Goal: Task Accomplishment & Management: Manage account settings

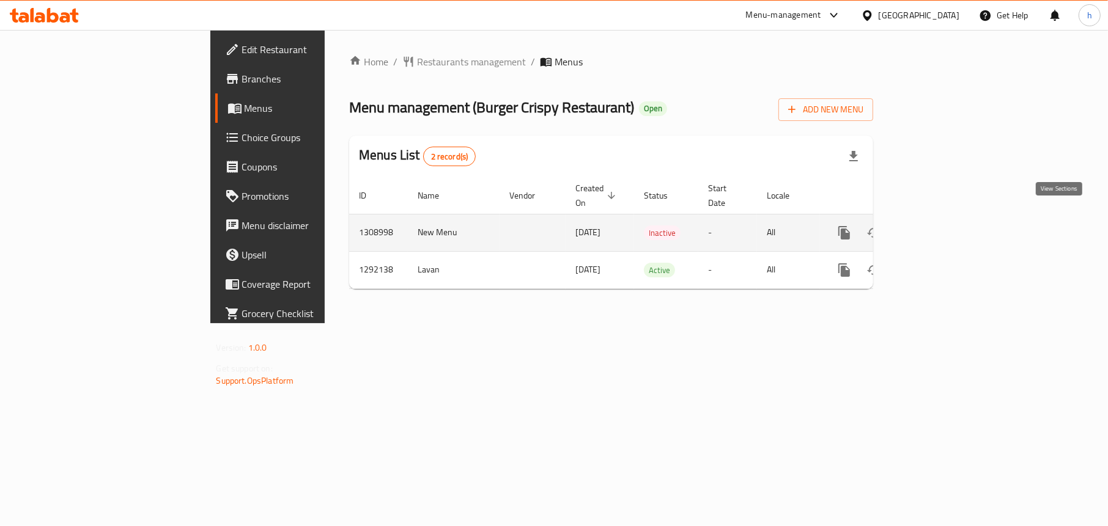
click at [940, 226] on icon "enhanced table" at bounding box center [932, 233] width 15 height 15
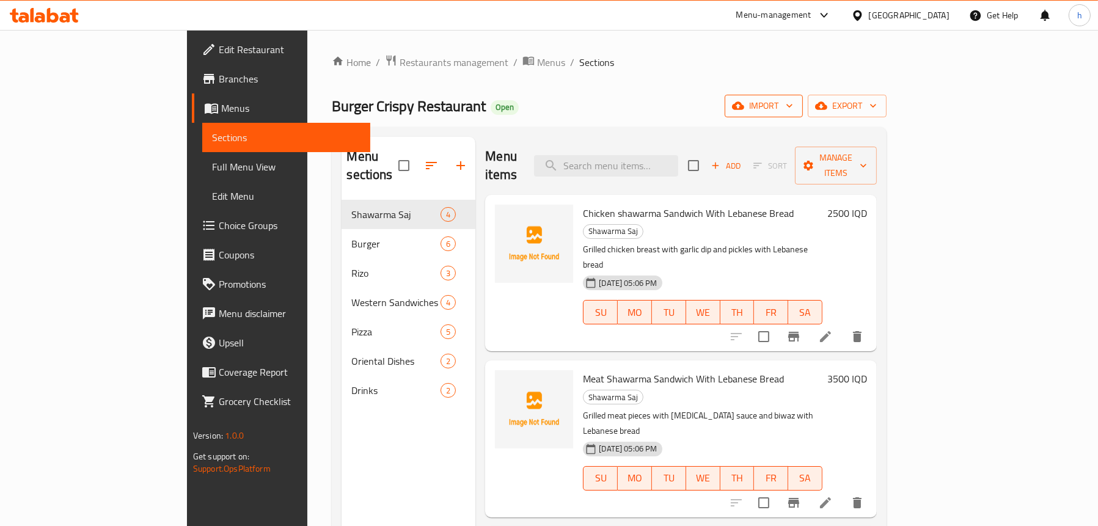
click at [793, 105] on span "import" at bounding box center [764, 105] width 59 height 15
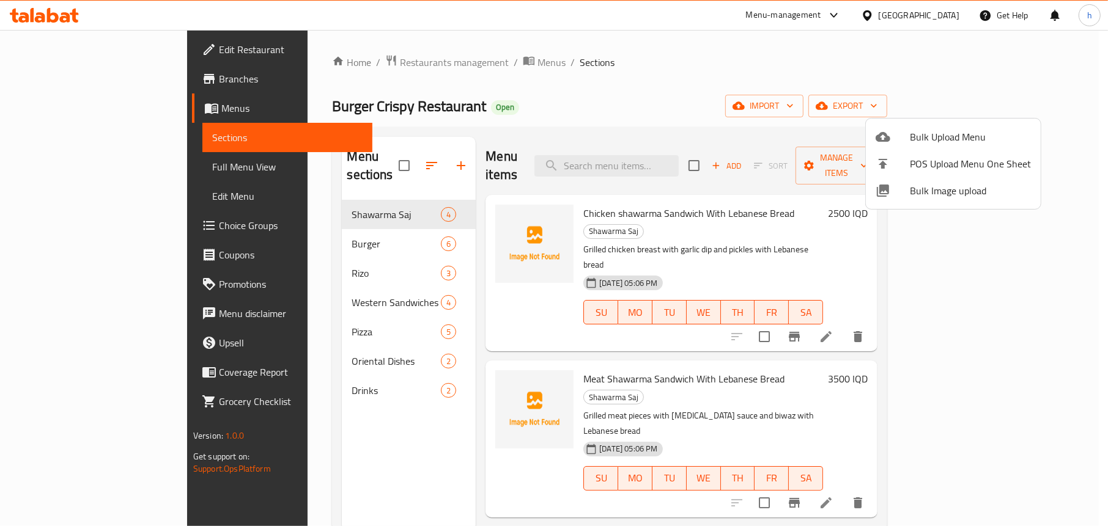
click at [933, 134] on span "Bulk Upload Menu" at bounding box center [970, 137] width 121 height 15
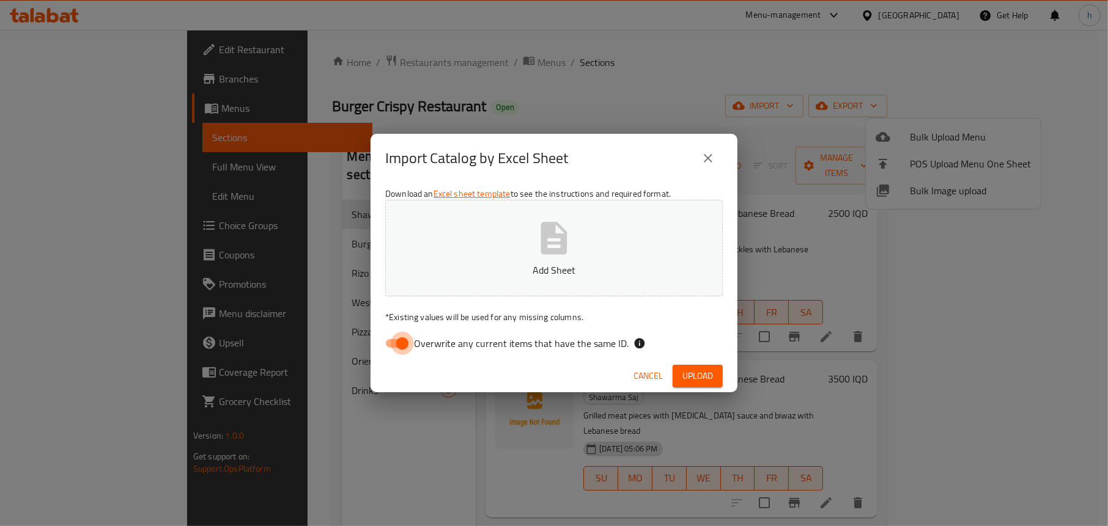
click at [391, 346] on input "Overwrite any current items that have the same ID." at bounding box center [402, 343] width 70 height 23
checkbox input "false"
click at [543, 263] on p "Add Sheet" at bounding box center [554, 270] width 300 height 15
click at [700, 370] on span "Upload" at bounding box center [697, 376] width 31 height 15
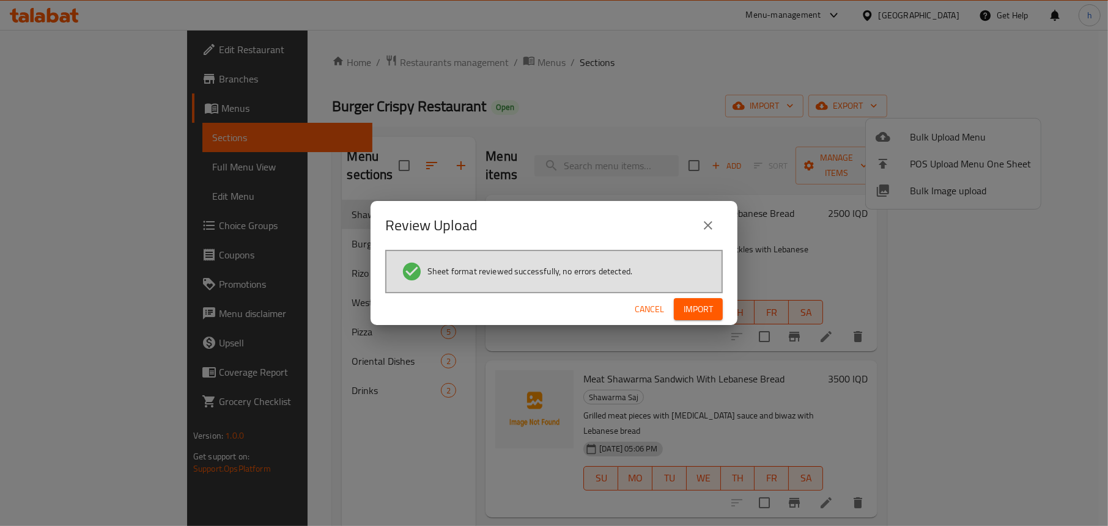
click at [702, 313] on span "Import" at bounding box center [697, 309] width 29 height 15
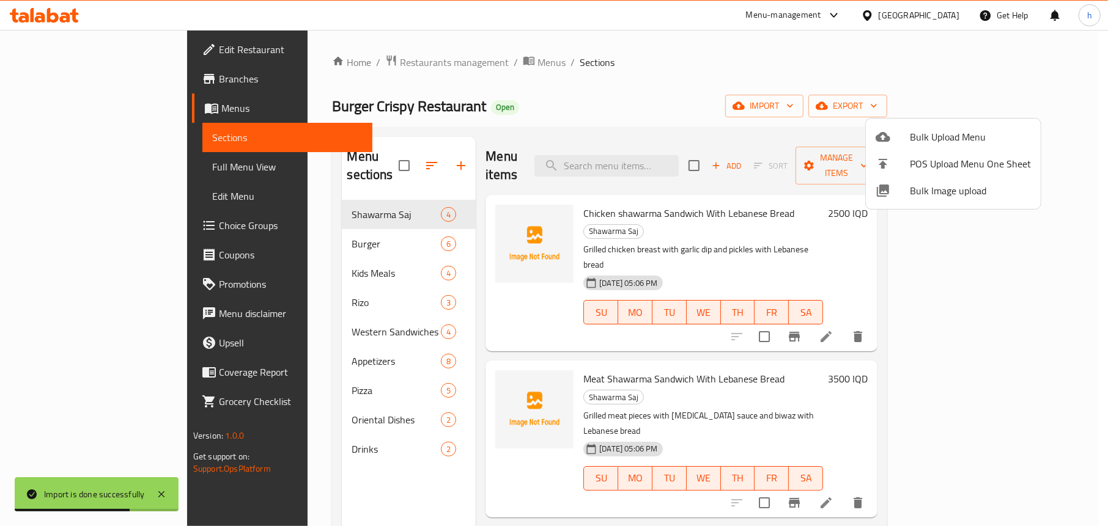
click at [98, 166] on div at bounding box center [554, 263] width 1108 height 526
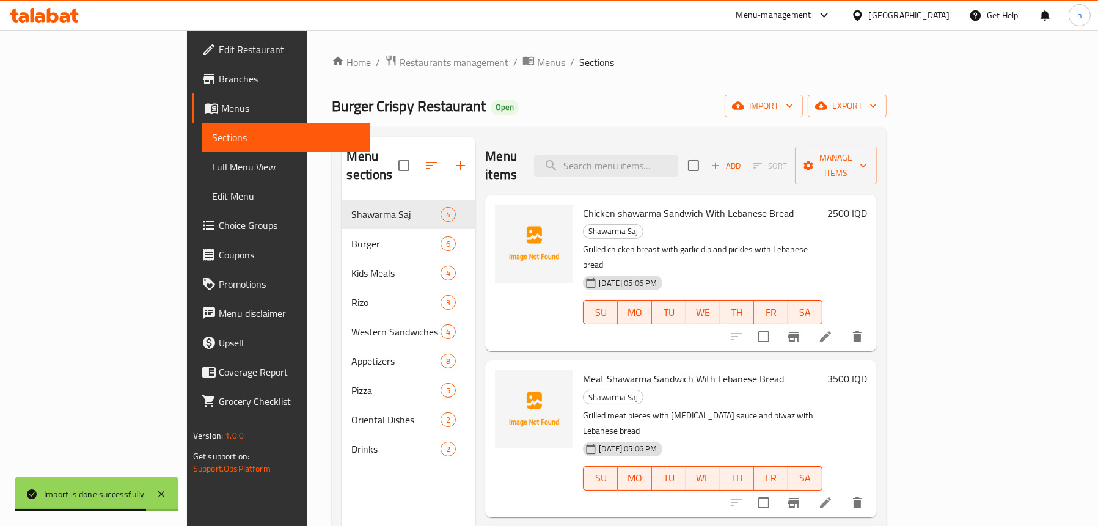
click at [212, 168] on span "Full Menu View" at bounding box center [286, 167] width 149 height 15
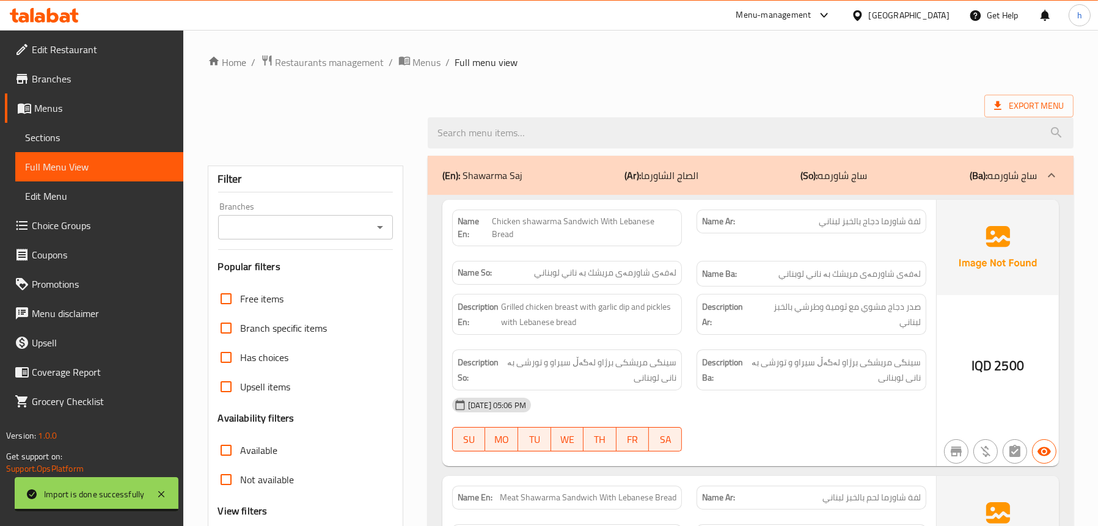
click at [375, 229] on icon "Open" at bounding box center [380, 227] width 15 height 15
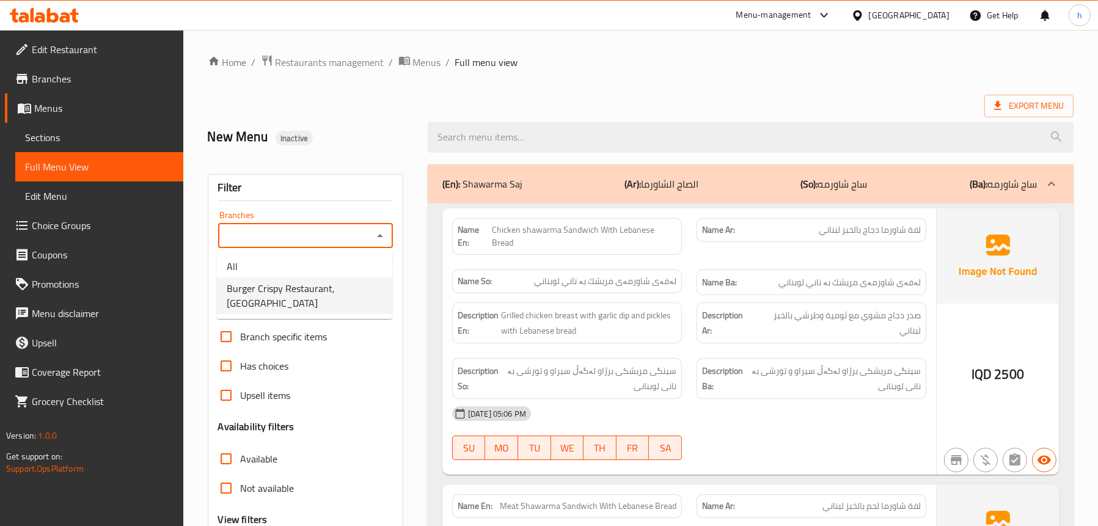
click at [346, 282] on span "Burger Crispy Restaurant, [GEOGRAPHIC_DATA]" at bounding box center [305, 295] width 156 height 29
type input "Burger Crispy Restaurant, [GEOGRAPHIC_DATA]"
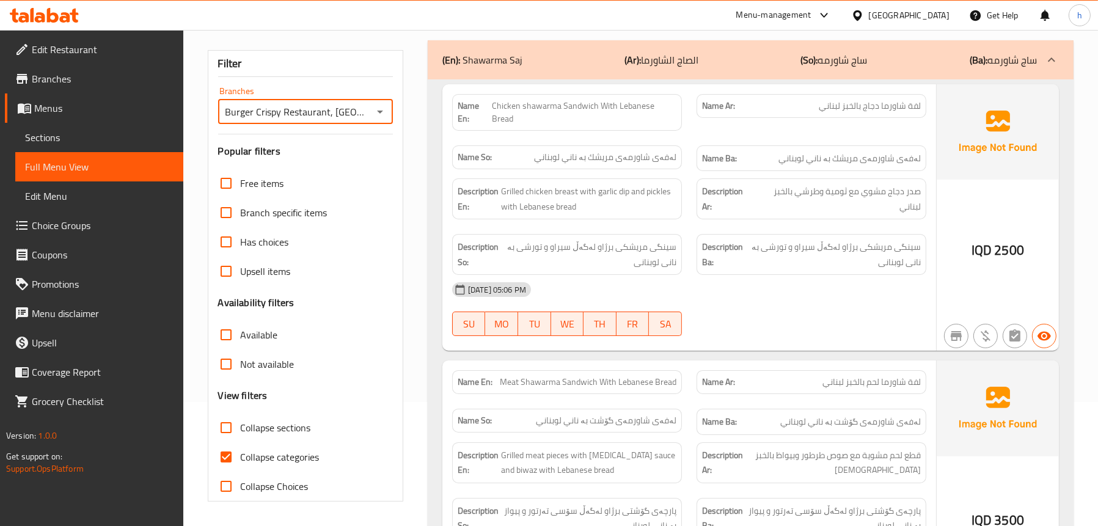
scroll to position [246, 0]
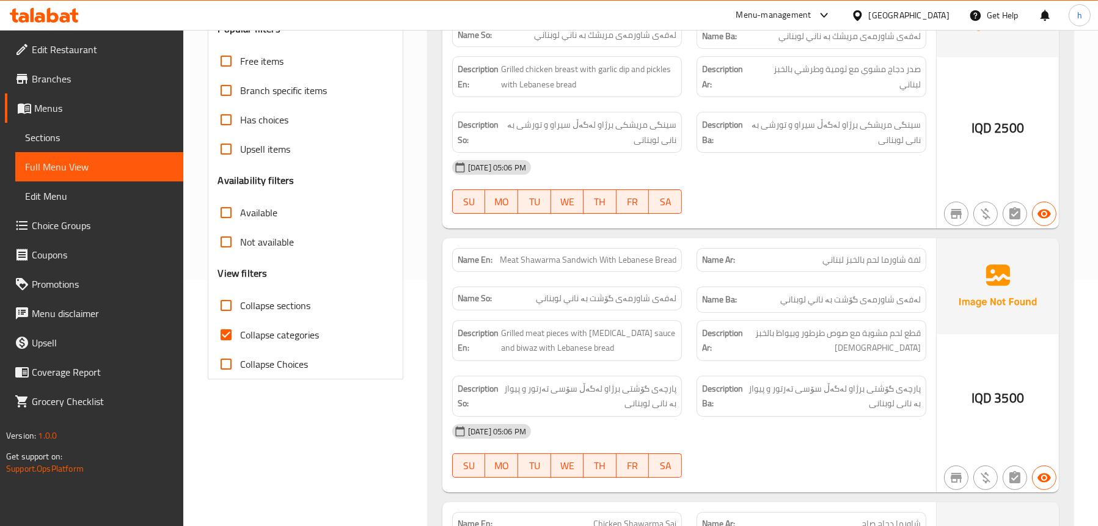
click at [289, 306] on span "Collapse sections" at bounding box center [276, 305] width 70 height 15
click at [241, 306] on input "Collapse sections" at bounding box center [226, 305] width 29 height 29
checkbox input "true"
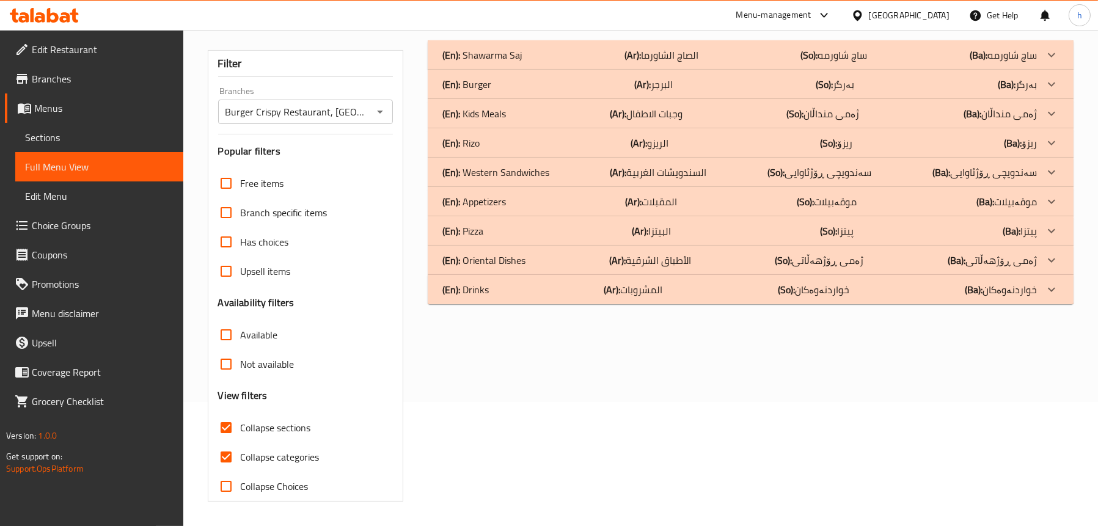
scroll to position [124, 0]
click at [509, 111] on div "(En): Kids Meals (Ar): وجبات الاطفال (So): ژەمی منداڵان (Ba): ژەمی منداڵان" at bounding box center [740, 113] width 595 height 15
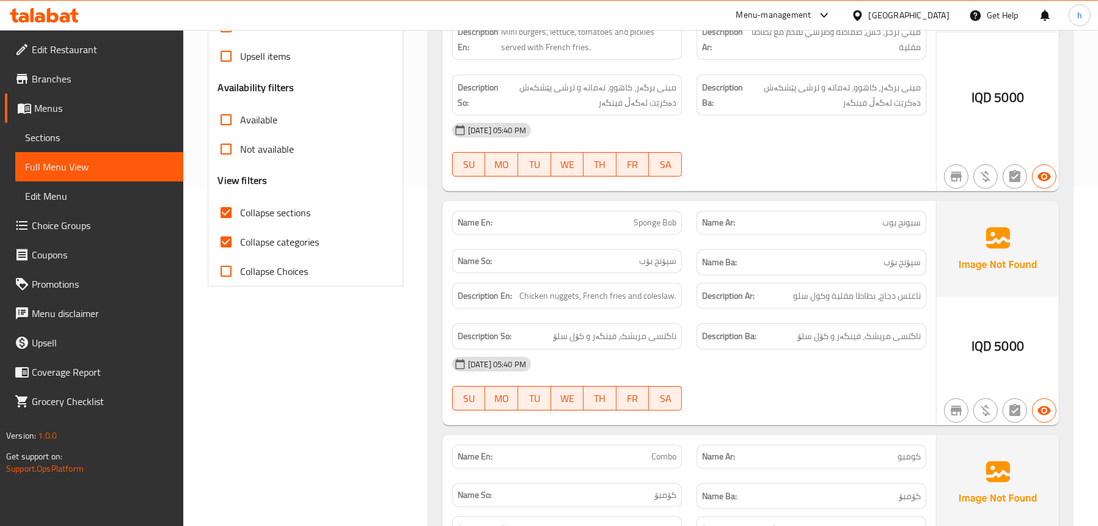
scroll to position [369, 0]
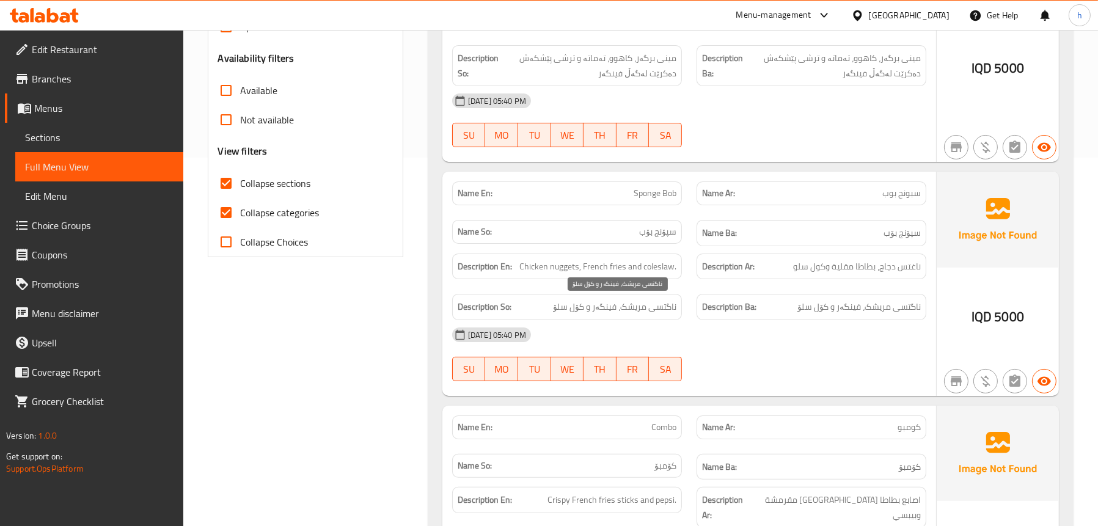
click at [668, 311] on span "ناگتسی مریشک، فینگەر و کۆل سلۆ" at bounding box center [614, 307] width 123 height 15
copy span "ناگتسی"
click at [727, 271] on strong "Description Ar:" at bounding box center [728, 266] width 53 height 15
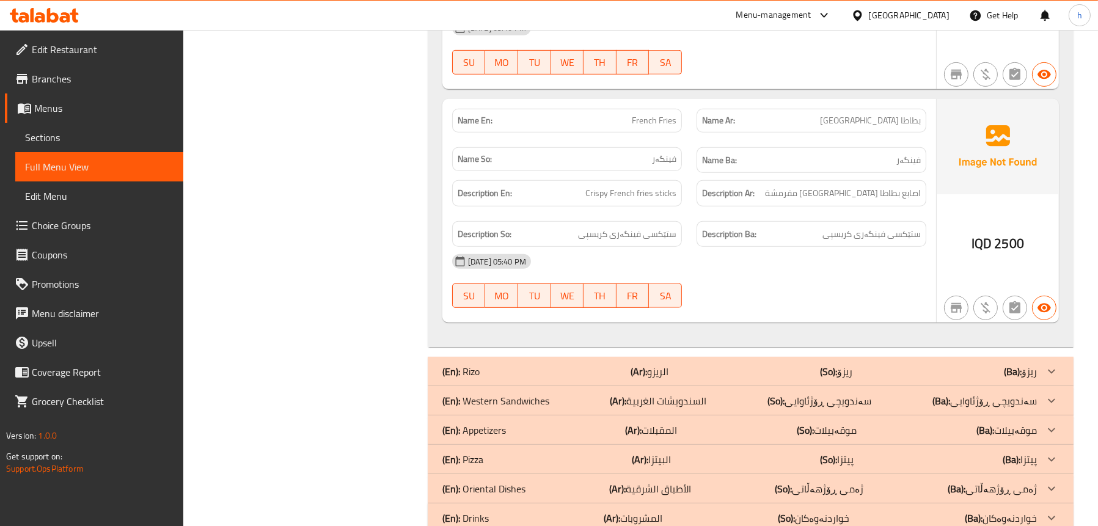
scroll to position [939, 0]
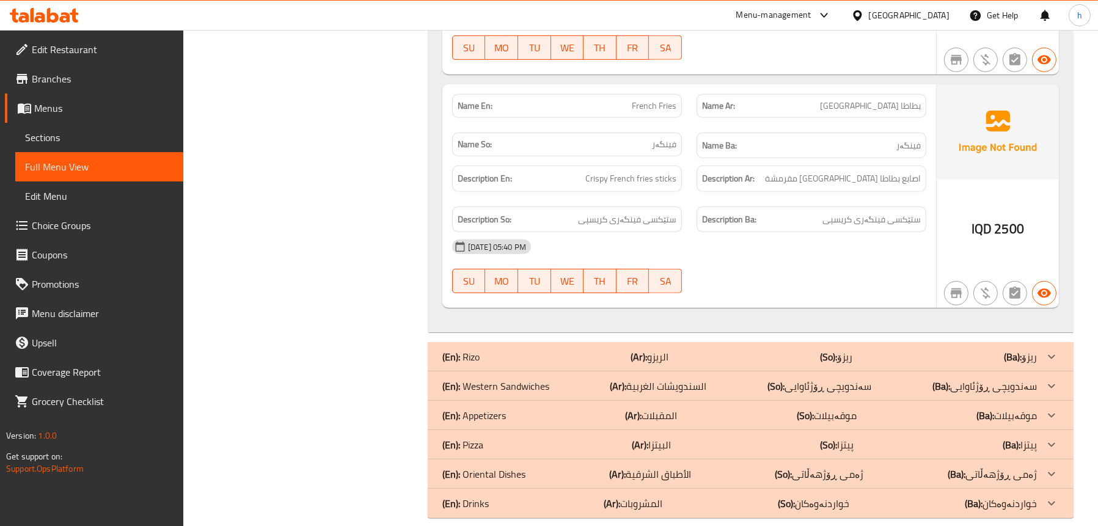
click at [528, 408] on div "(En): Appetizers (Ar): المقبلات (So): موقەبیلات (Ba): موقەبیلات" at bounding box center [740, 415] width 595 height 15
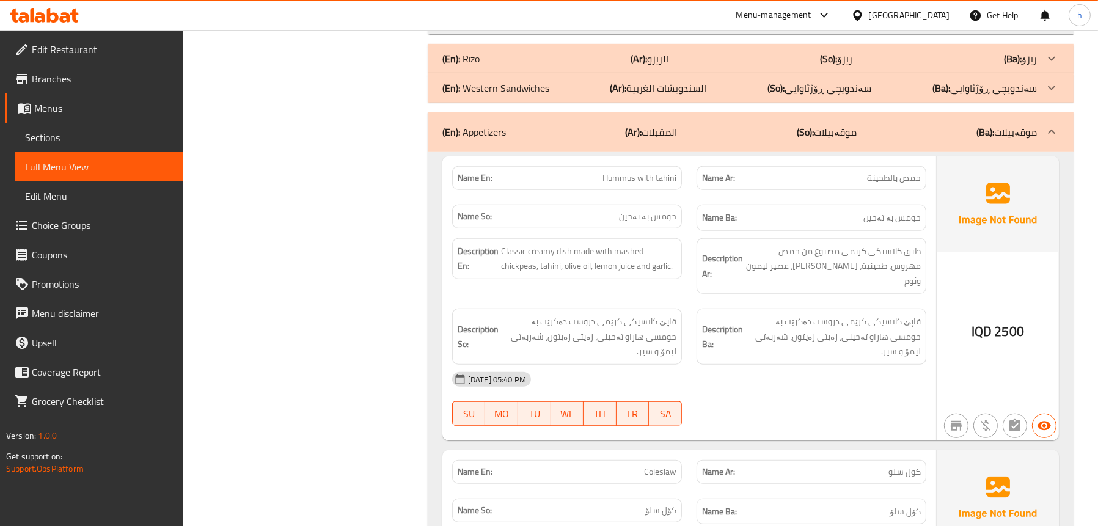
scroll to position [1306, 0]
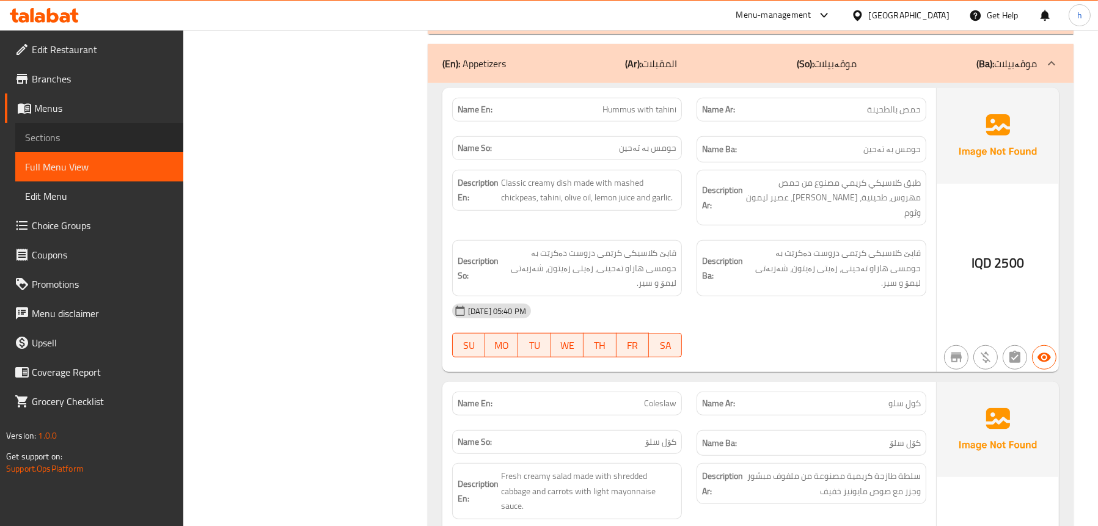
click at [34, 141] on span "Sections" at bounding box center [99, 137] width 149 height 15
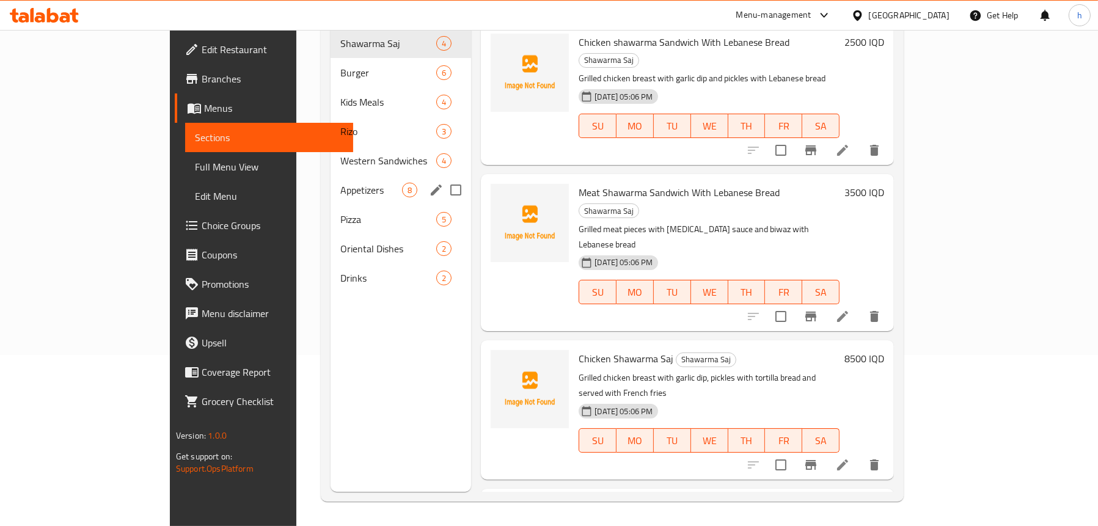
click at [340, 183] on span "Appetizers" at bounding box center [371, 190] width 62 height 15
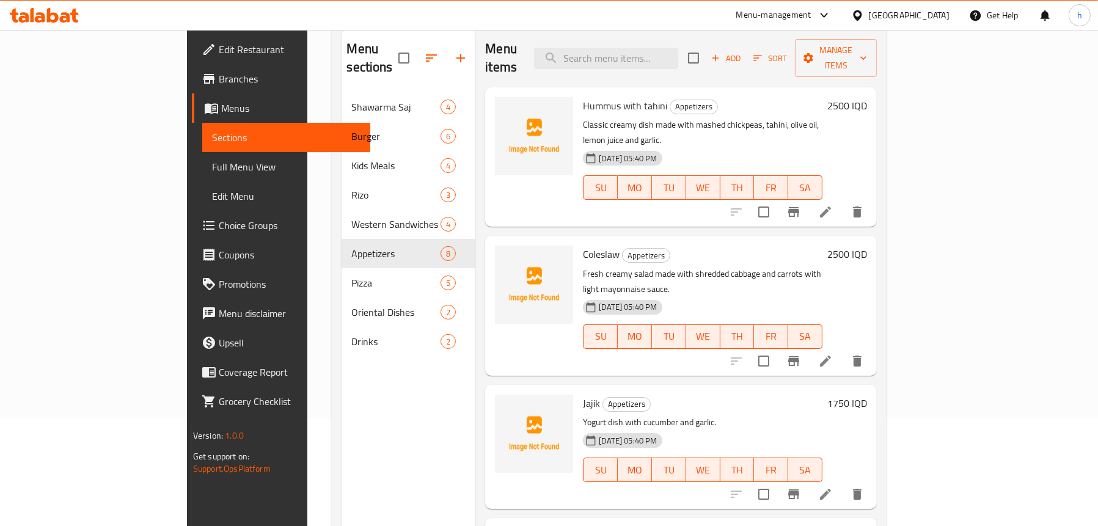
scroll to position [50, 0]
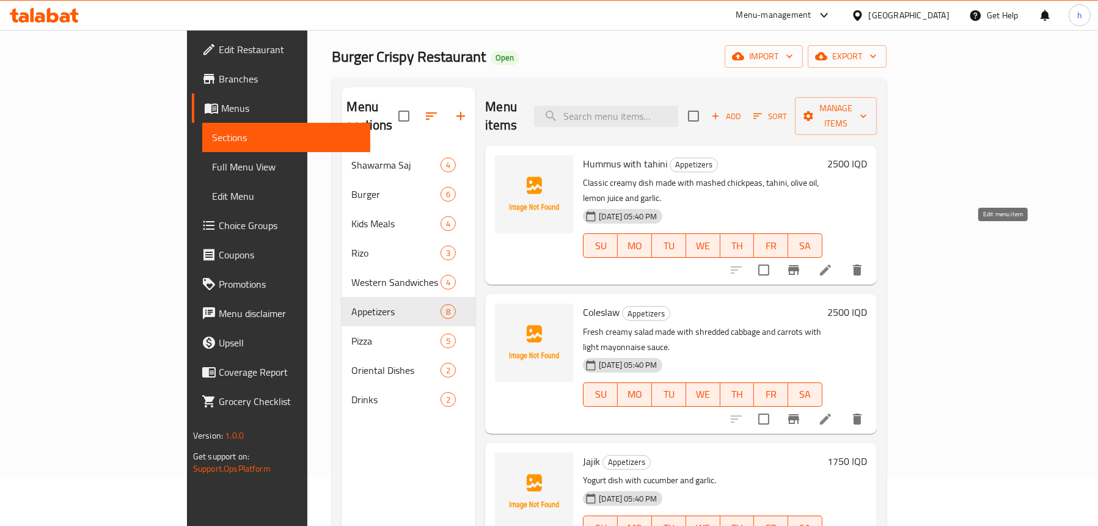
click at [831, 265] on icon at bounding box center [825, 270] width 11 height 11
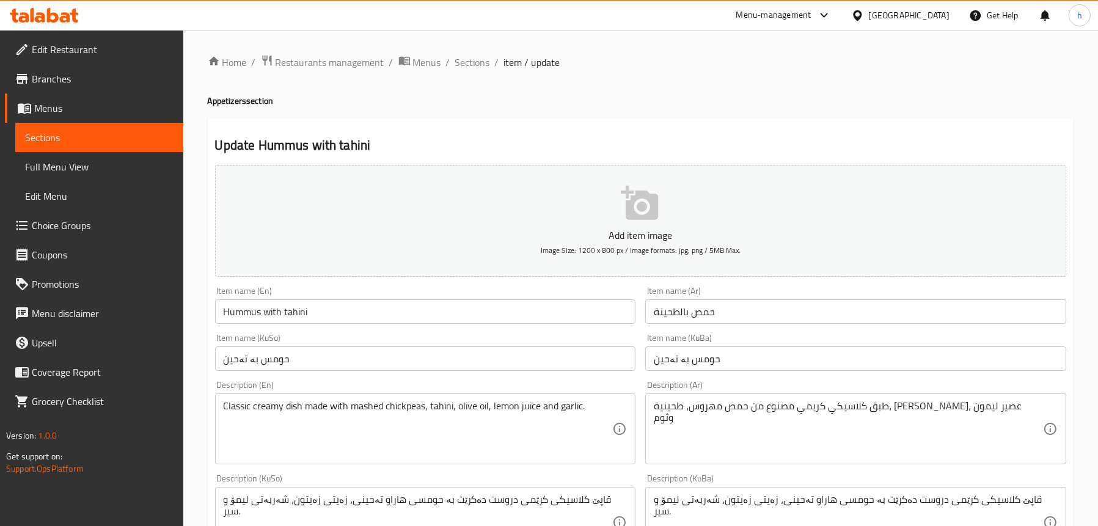
click at [265, 313] on input "Hummus with tahini" at bounding box center [425, 312] width 421 height 24
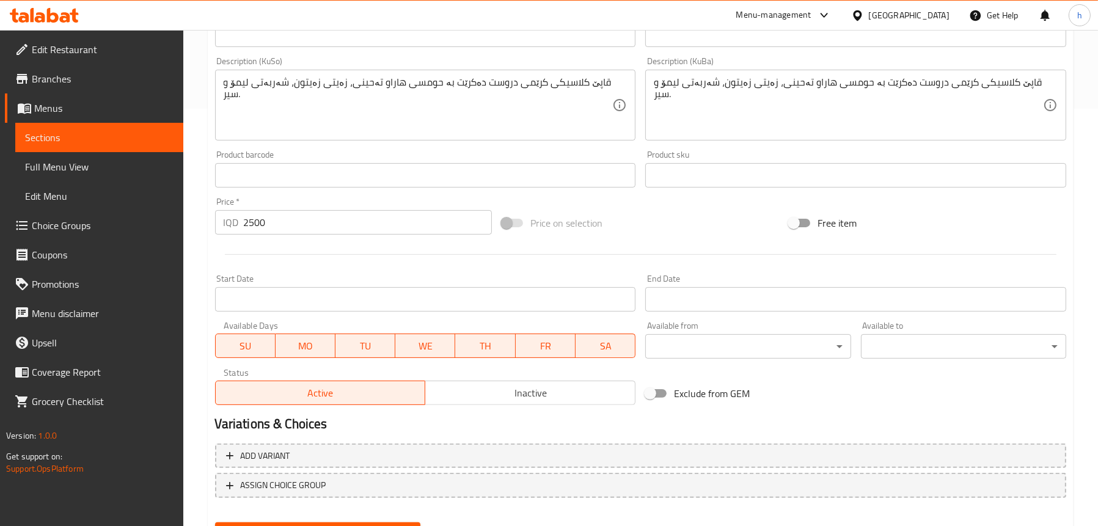
scroll to position [477, 0]
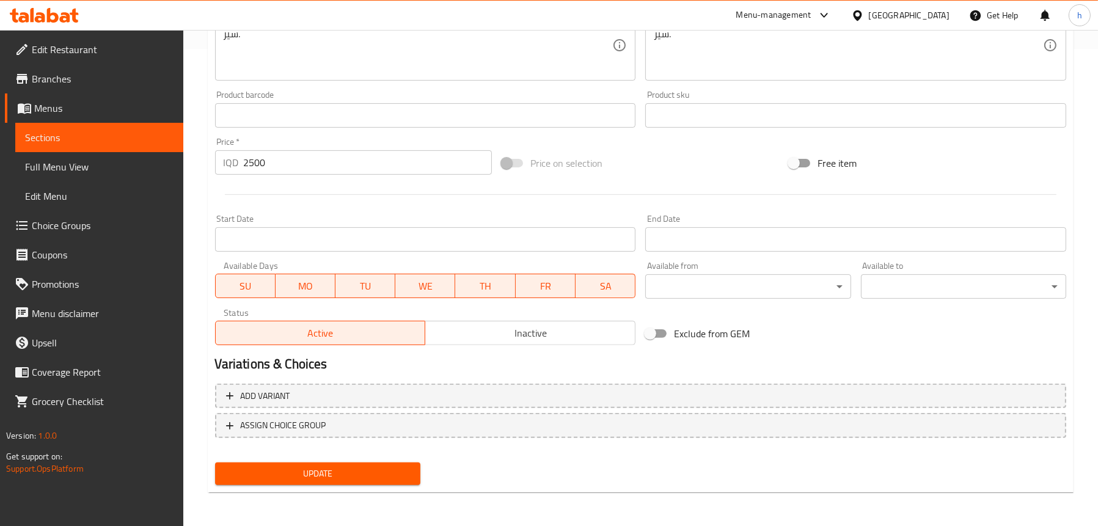
type input "Hummus With Tahini"
click at [297, 478] on span "Update" at bounding box center [318, 473] width 186 height 15
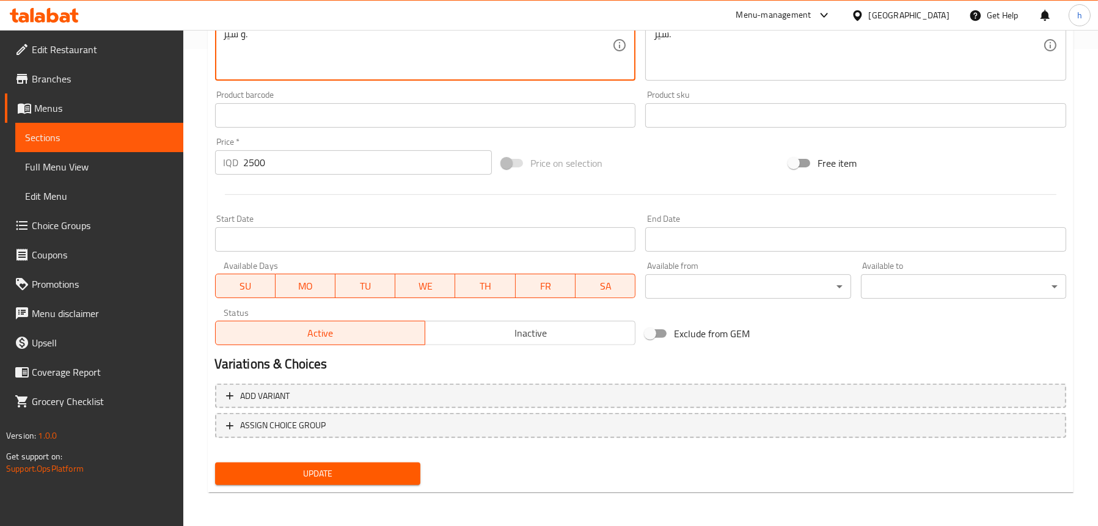
type textarea "قاپێ کلاسیکی کرێمی دروست دەکرێت بە حومسی هاراو، تەحینی، زەیتی زەیتون، شەربەتی ل…"
click at [292, 479] on span "Update" at bounding box center [318, 473] width 186 height 15
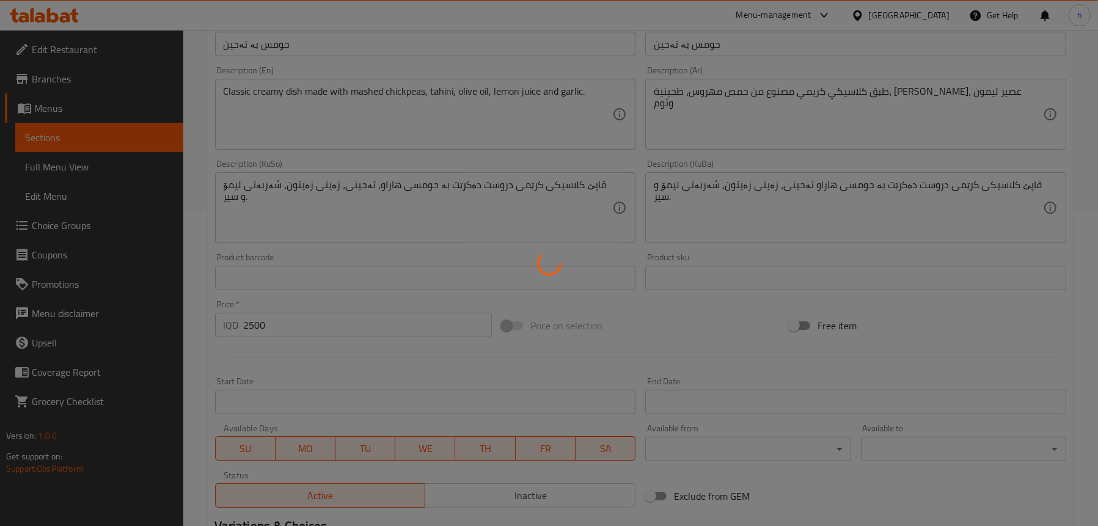
scroll to position [233, 0]
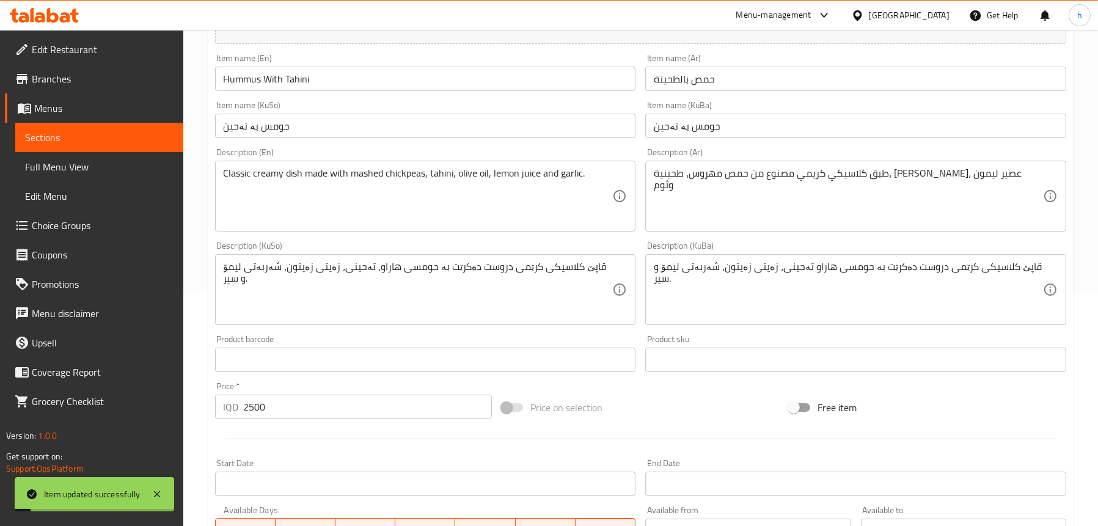
click at [89, 158] on link "Full Menu View" at bounding box center [99, 166] width 168 height 29
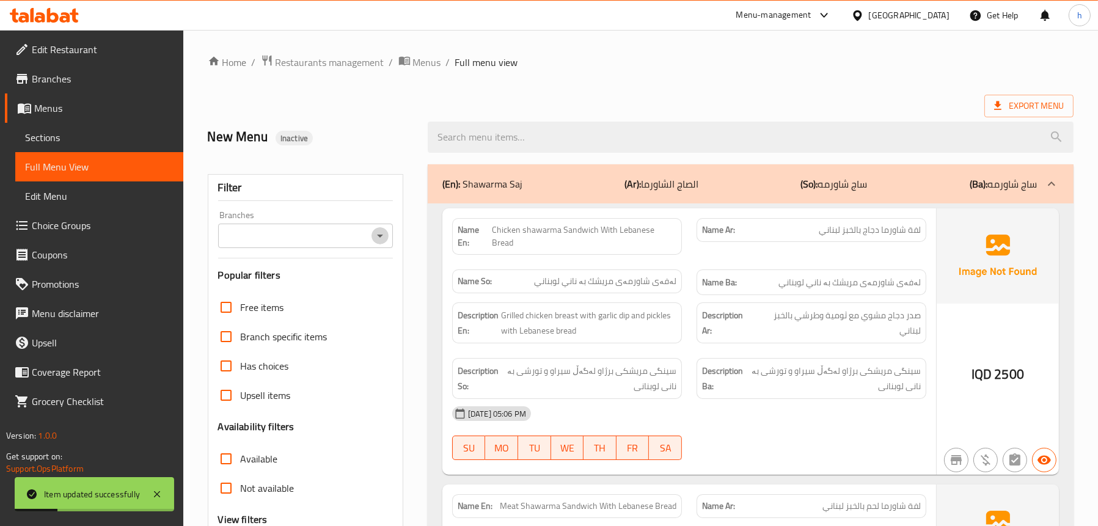
click at [377, 235] on icon "Open" at bounding box center [380, 236] width 15 height 15
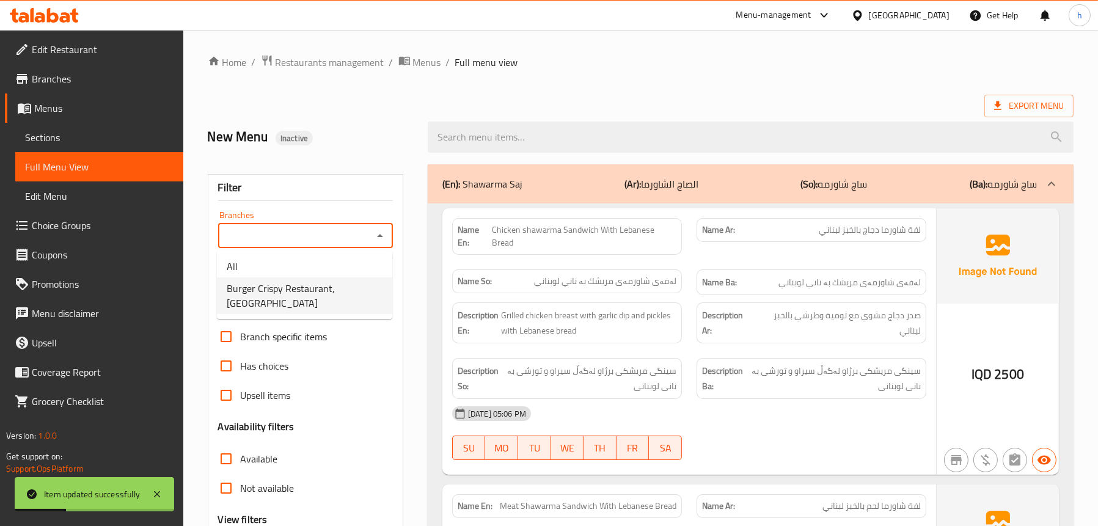
click at [311, 283] on span "Burger Crispy Restaurant, [GEOGRAPHIC_DATA]" at bounding box center [305, 295] width 156 height 29
type input "Burger Crispy Restaurant, [GEOGRAPHIC_DATA]"
click at [540, 175] on div "(En): Shawarma Saj (Ar): الصاج الشاورما (So): ساج شاورمه (Ba): ساج شاورمه" at bounding box center [751, 183] width 646 height 39
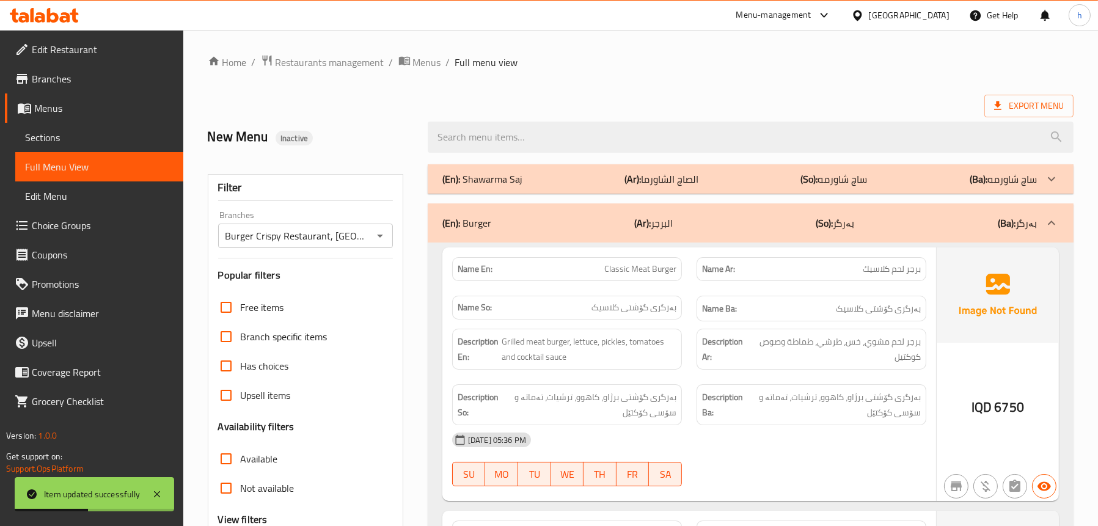
scroll to position [122, 0]
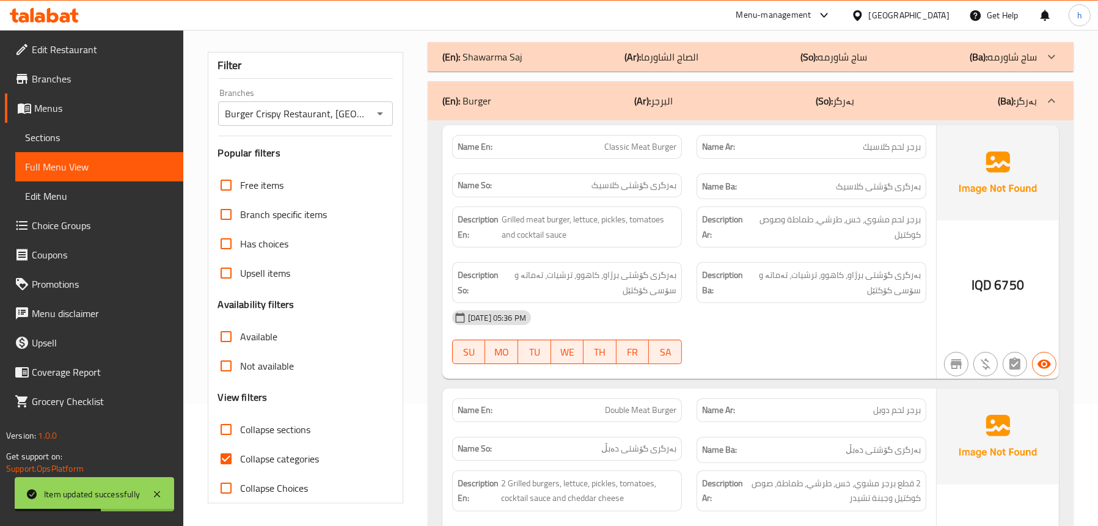
click at [271, 430] on span "Collapse sections" at bounding box center [276, 429] width 70 height 15
click at [241, 430] on input "Collapse sections" at bounding box center [226, 429] width 29 height 29
checkbox input "true"
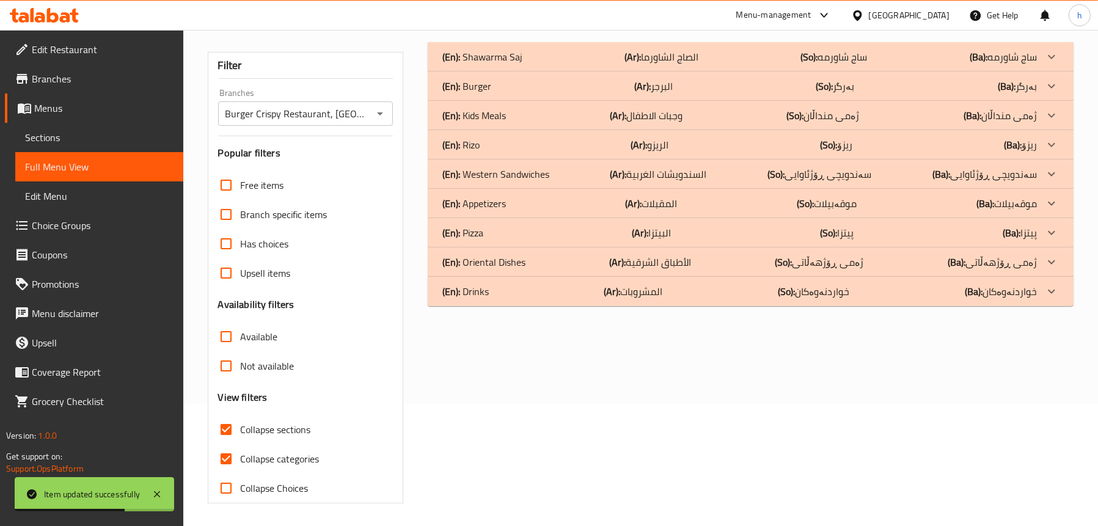
click at [501, 202] on p "(En): Appetizers" at bounding box center [475, 203] width 64 height 15
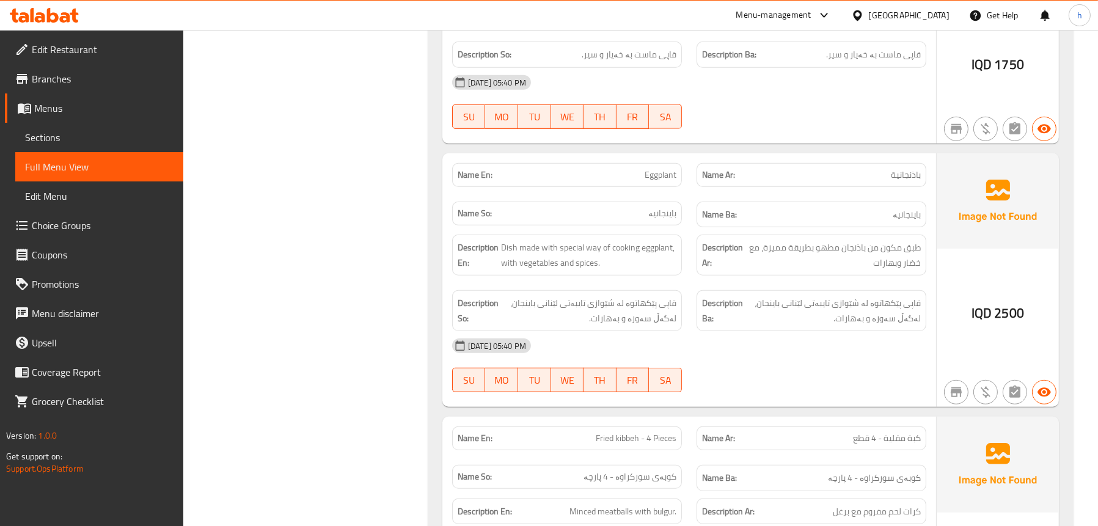
scroll to position [1039, 0]
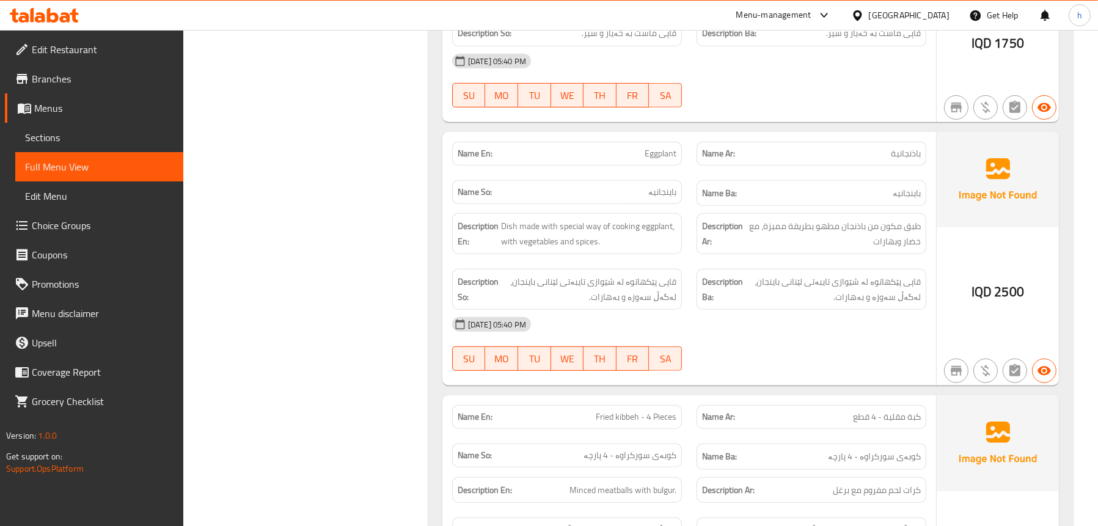
click at [79, 144] on span "Sections" at bounding box center [99, 137] width 149 height 15
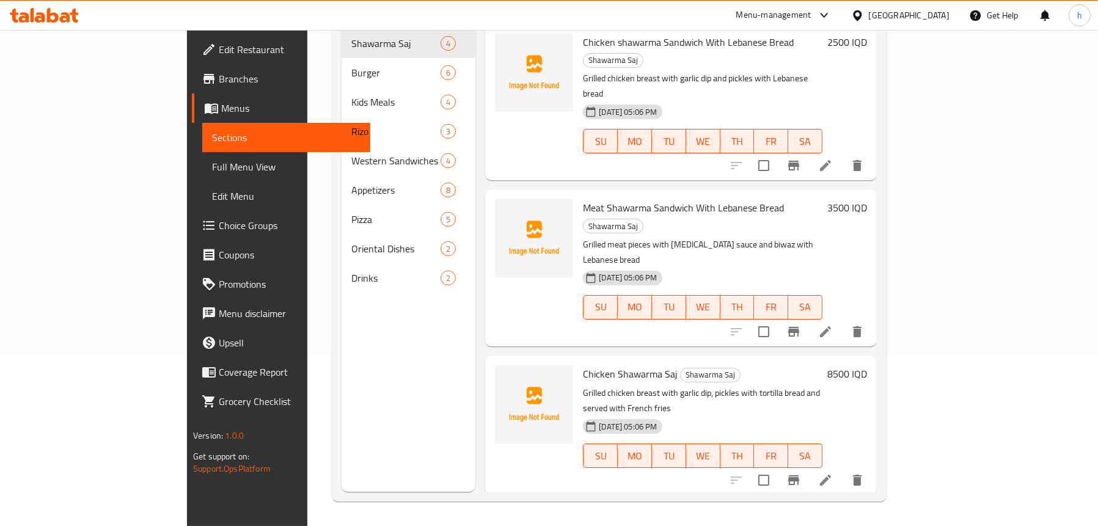
scroll to position [172, 0]
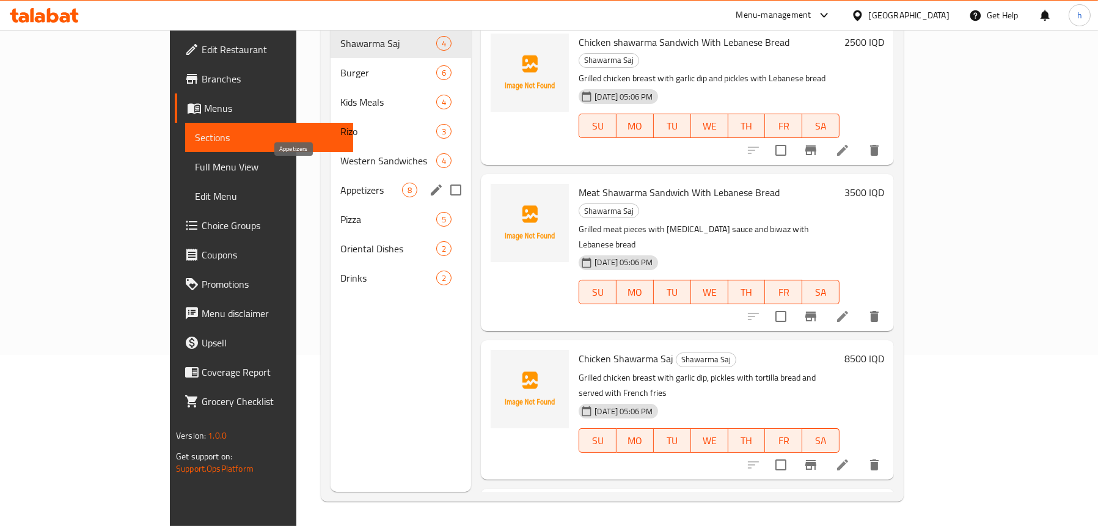
click at [340, 183] on span "Appetizers" at bounding box center [371, 190] width 62 height 15
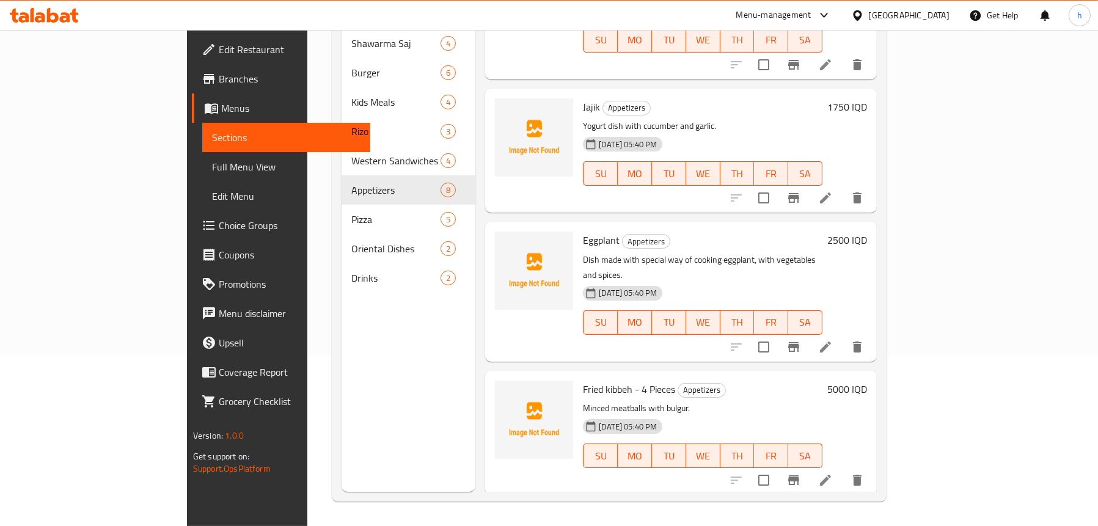
scroll to position [306, 0]
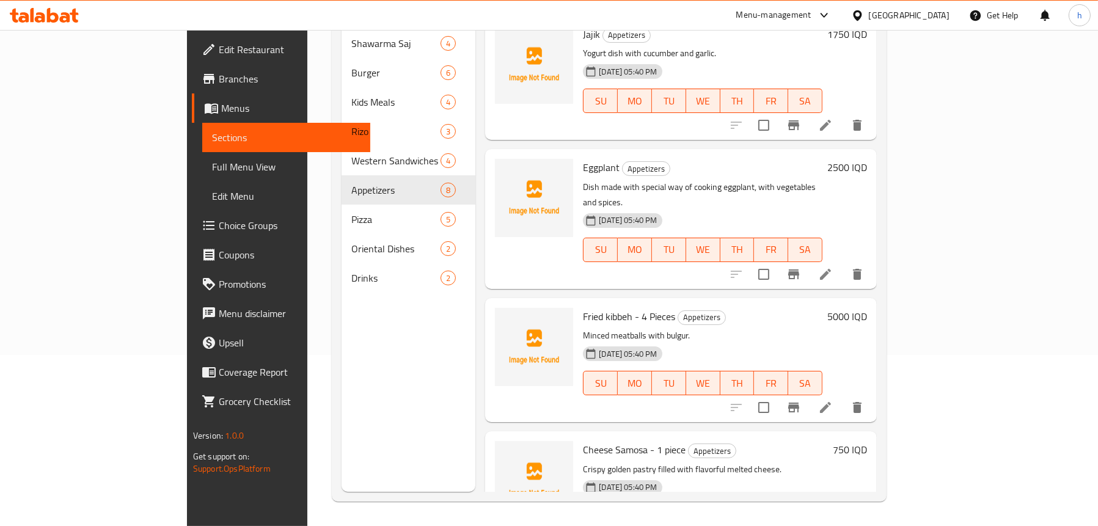
click at [833, 267] on icon at bounding box center [825, 274] width 15 height 15
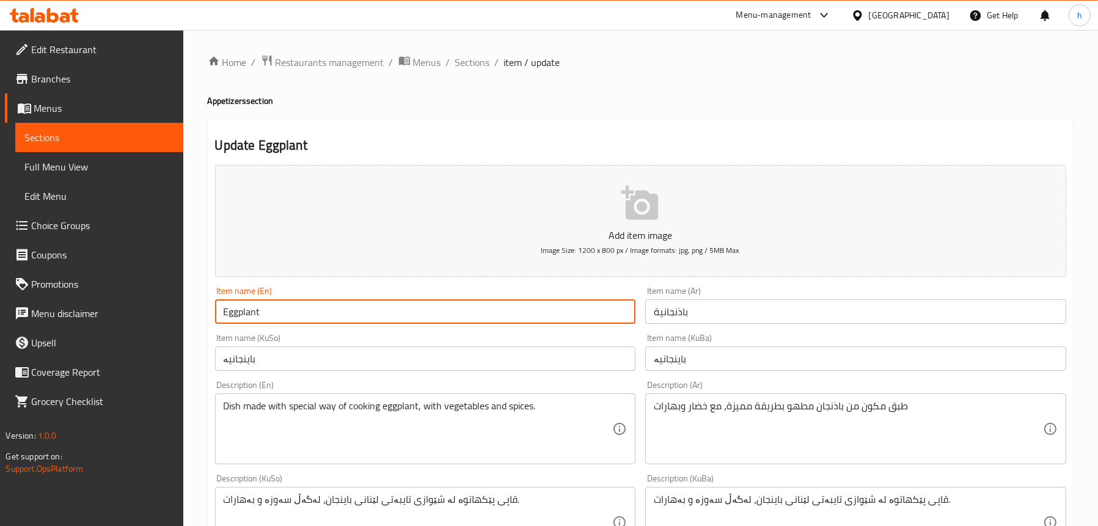
click at [329, 313] on input "Eggplant" at bounding box center [425, 312] width 421 height 24
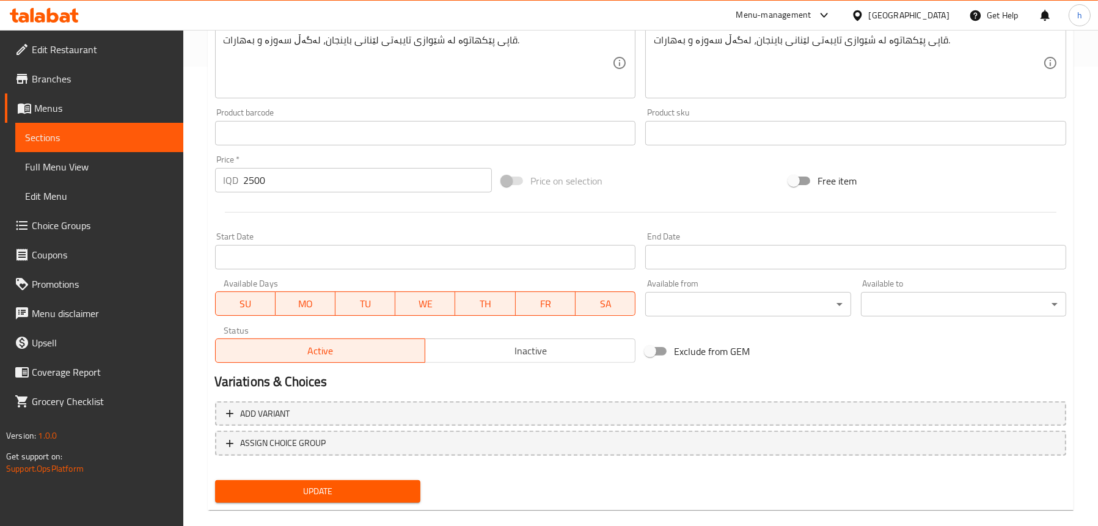
scroll to position [477, 0]
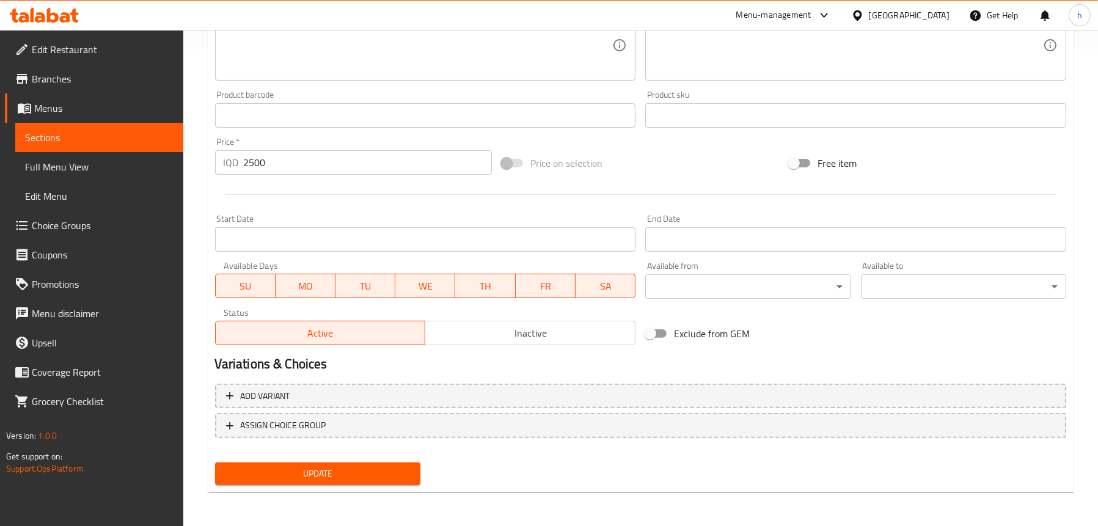
type input "Eggplant Salad"
click at [328, 473] on span "Update" at bounding box center [318, 473] width 186 height 15
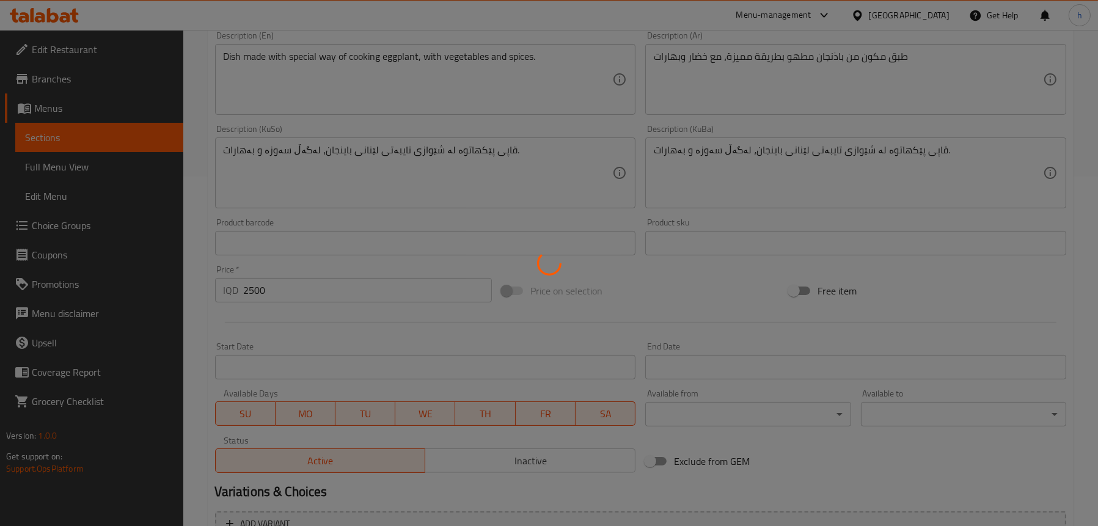
scroll to position [233, 0]
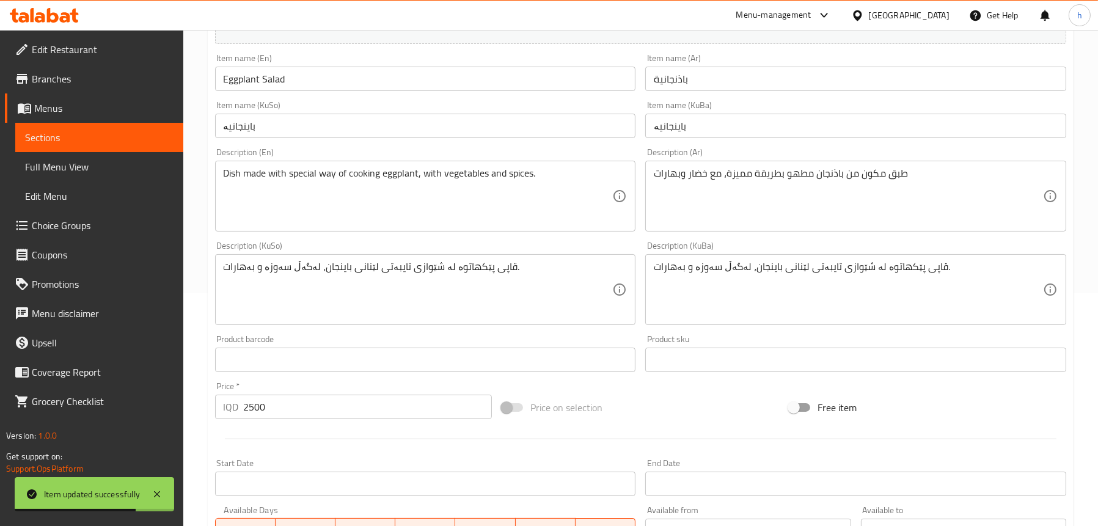
click at [81, 161] on span "Full Menu View" at bounding box center [99, 167] width 149 height 15
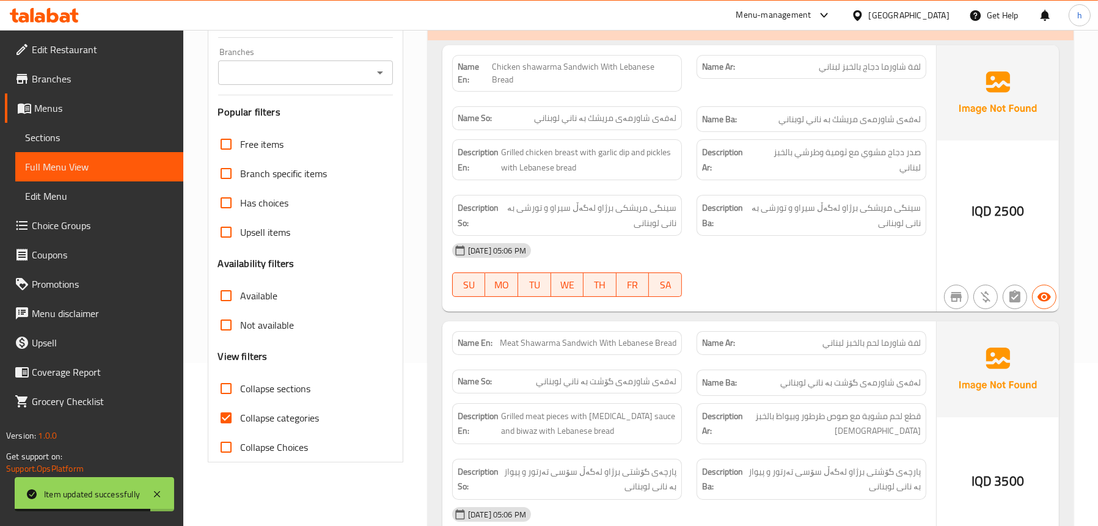
scroll to position [50, 0]
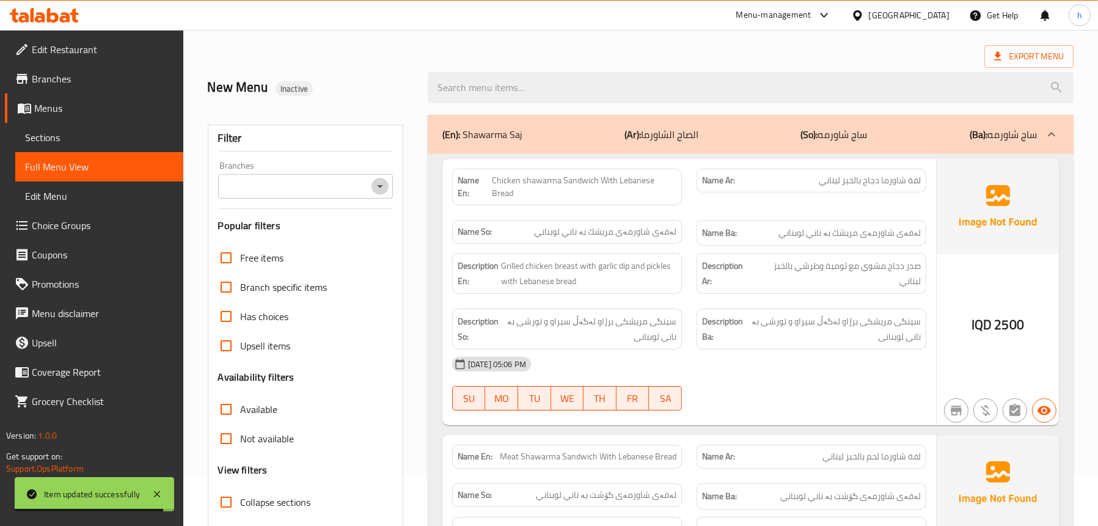
click at [373, 191] on icon "Open" at bounding box center [380, 186] width 15 height 15
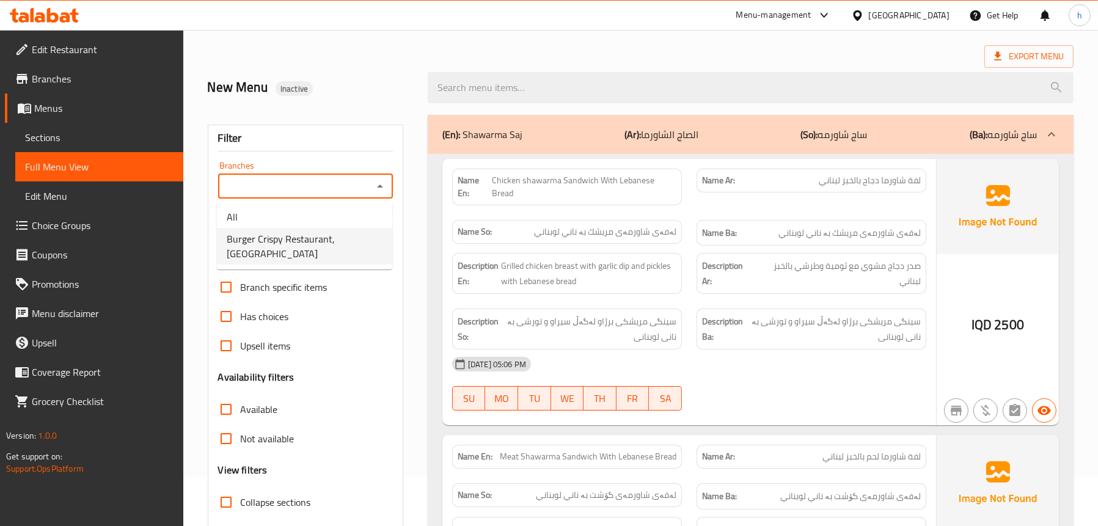
click at [334, 232] on span "Burger Crispy Restaurant, [GEOGRAPHIC_DATA]" at bounding box center [305, 246] width 156 height 29
type input "Burger Crispy Restaurant, [GEOGRAPHIC_DATA]"
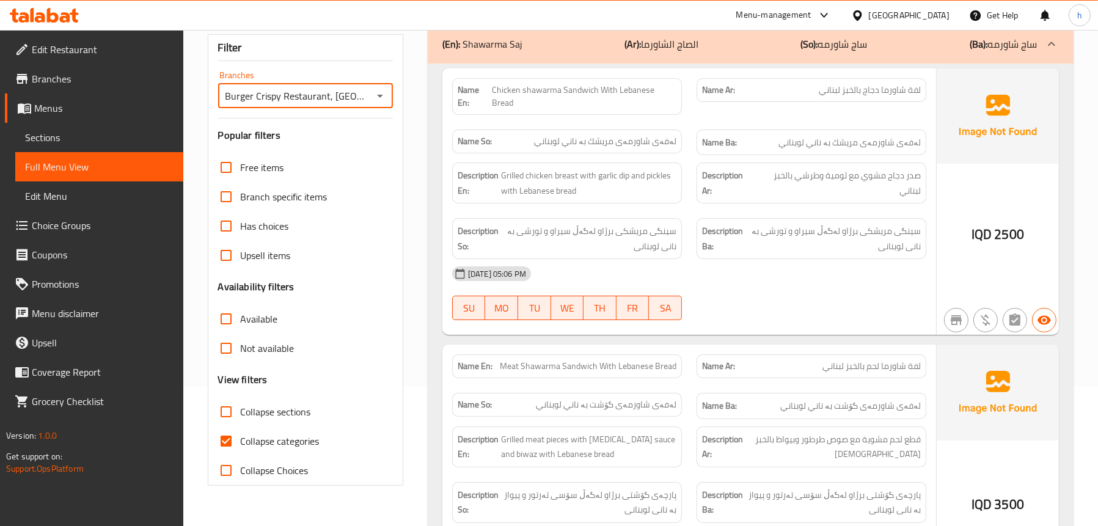
scroll to position [233, 0]
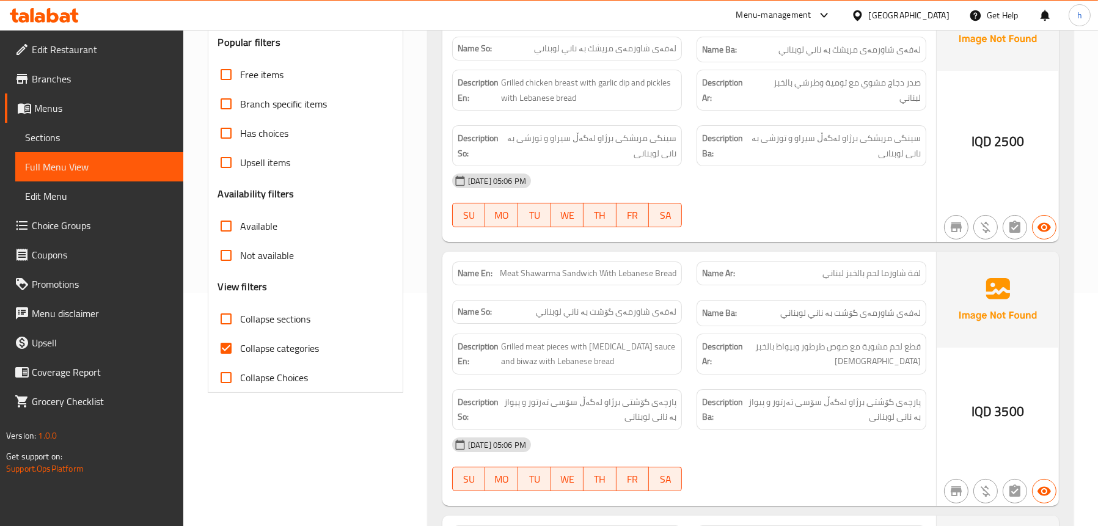
click at [259, 318] on span "Collapse sections" at bounding box center [276, 319] width 70 height 15
click at [241, 318] on input "Collapse sections" at bounding box center [226, 318] width 29 height 29
checkbox input "true"
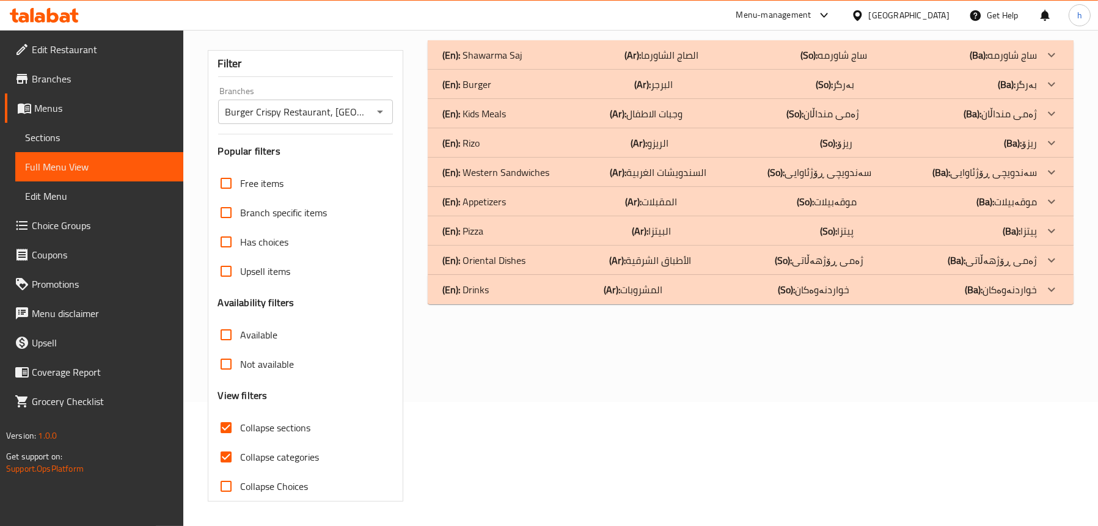
scroll to position [124, 0]
click at [499, 204] on p "(En): Appetizers" at bounding box center [475, 201] width 64 height 15
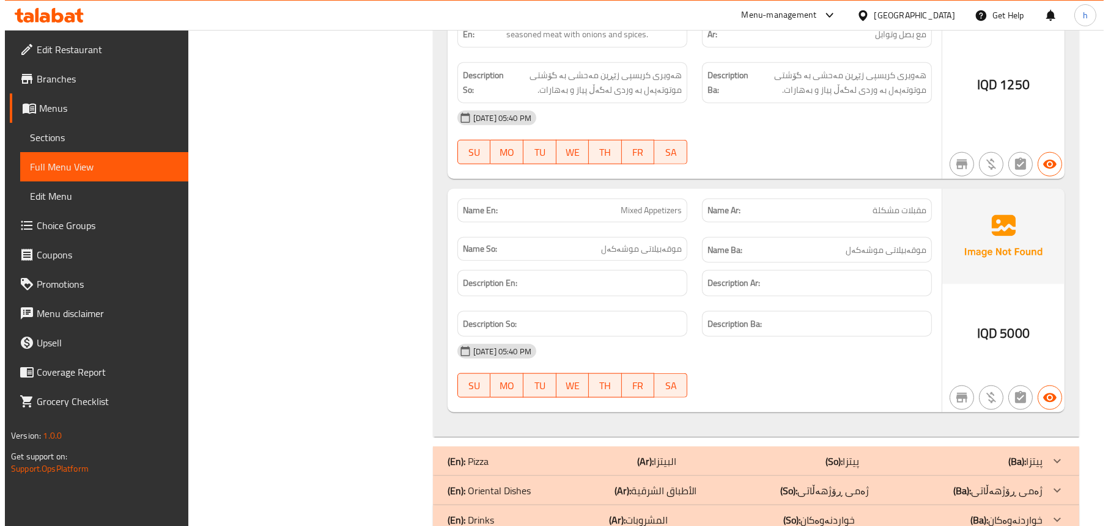
scroll to position [0, 0]
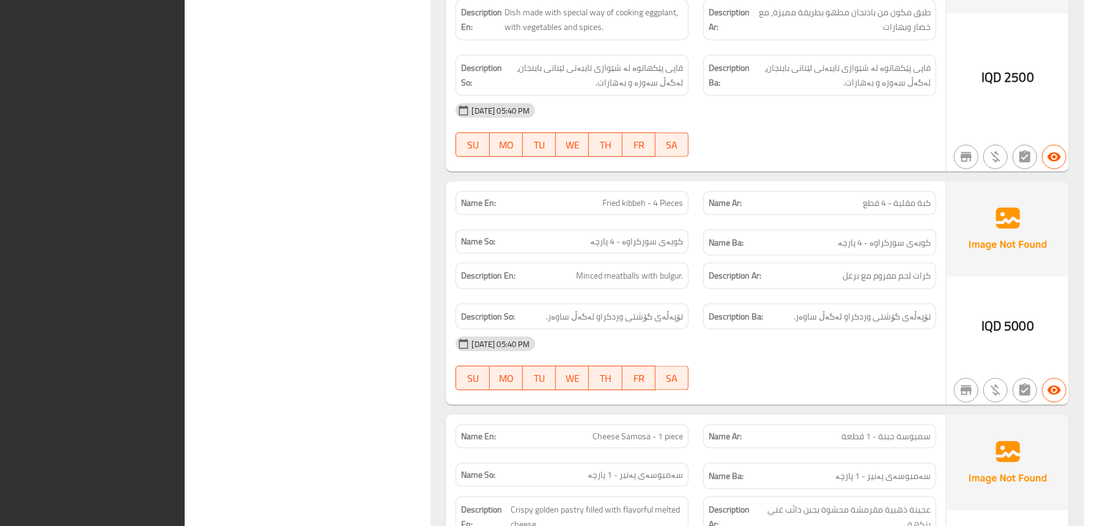
drag, startPoint x: 399, startPoint y: 293, endPoint x: 439, endPoint y: 259, distance: 52.8
click at [399, 293] on div "Filter Branches Burger Crispy Restaurant, [GEOGRAPHIC_DATA] Branches Popular fi…" at bounding box center [313, 123] width 222 height 2348
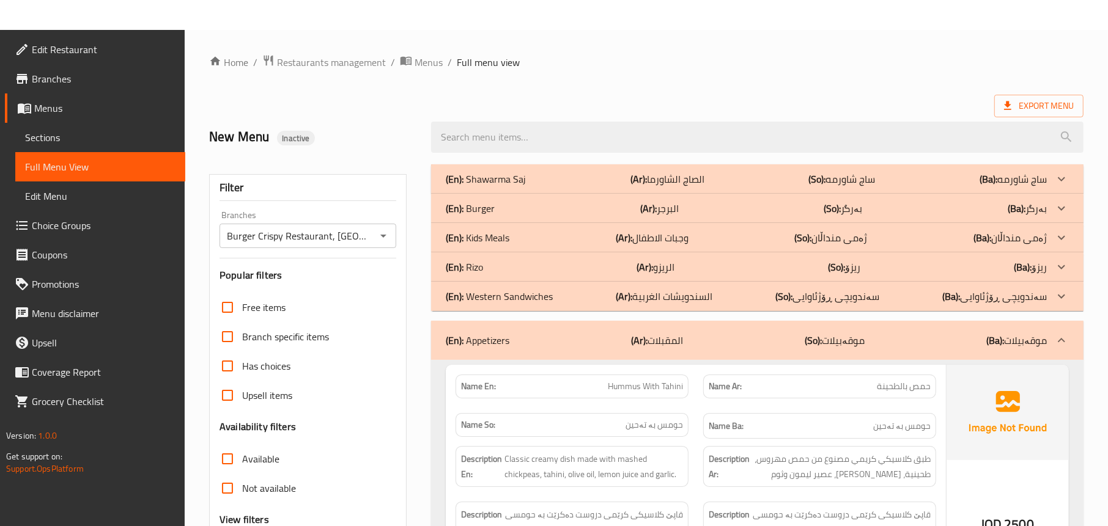
click at [482, 236] on p "(En): Kids Meals" at bounding box center [478, 237] width 64 height 15
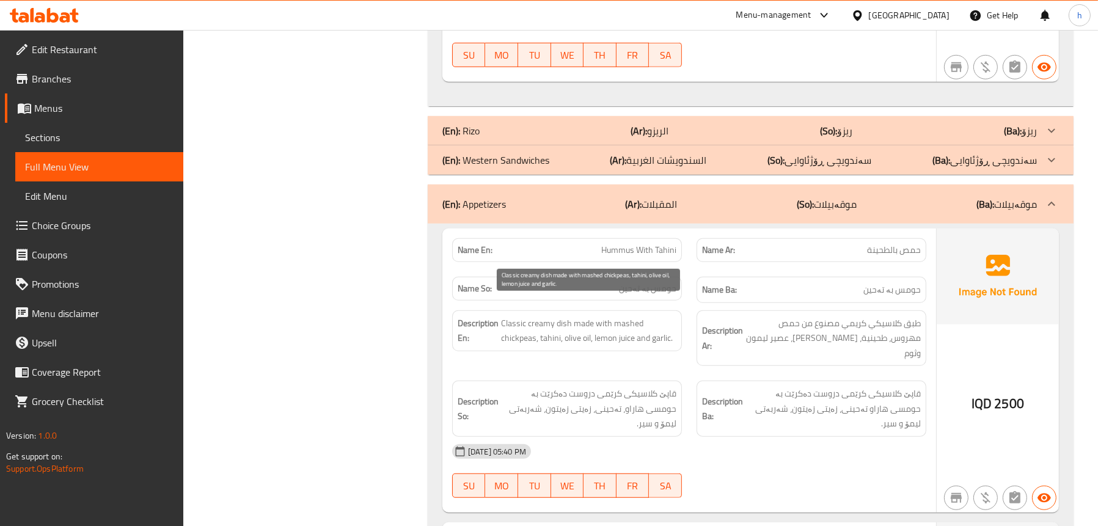
scroll to position [988, 0]
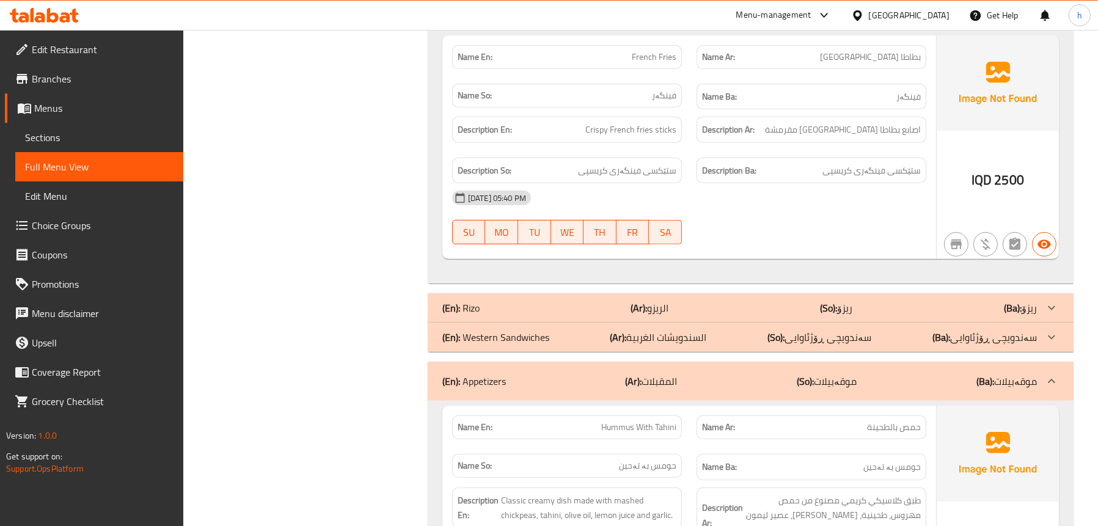
click at [485, 374] on p "(En): Appetizers" at bounding box center [475, 381] width 64 height 15
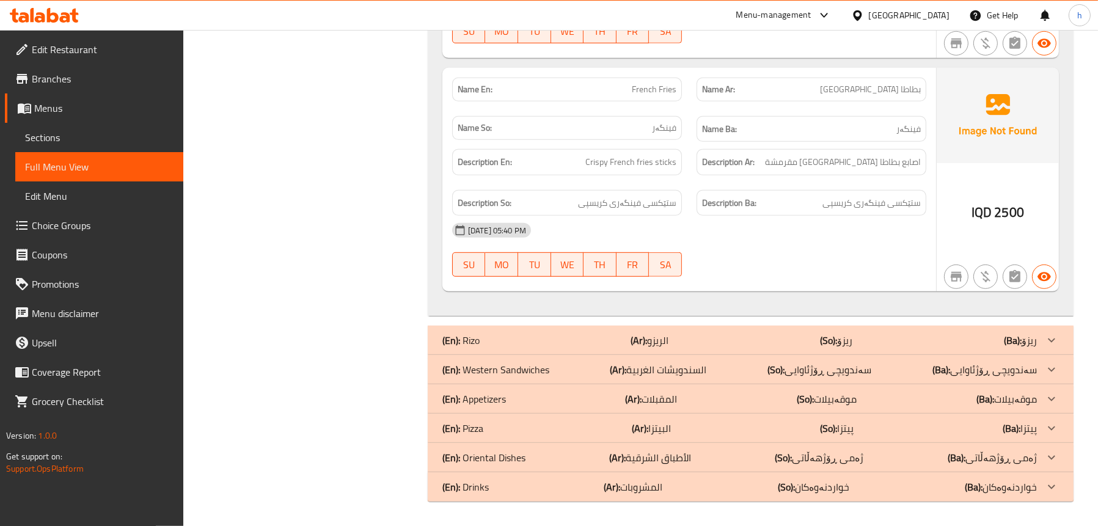
click at [485, 355] on div "(En): Western Sandwiches (Ar): السندويشات الغربية (So): سەندویچی ڕۆژئاوایی (Ba)…" at bounding box center [751, 369] width 646 height 29
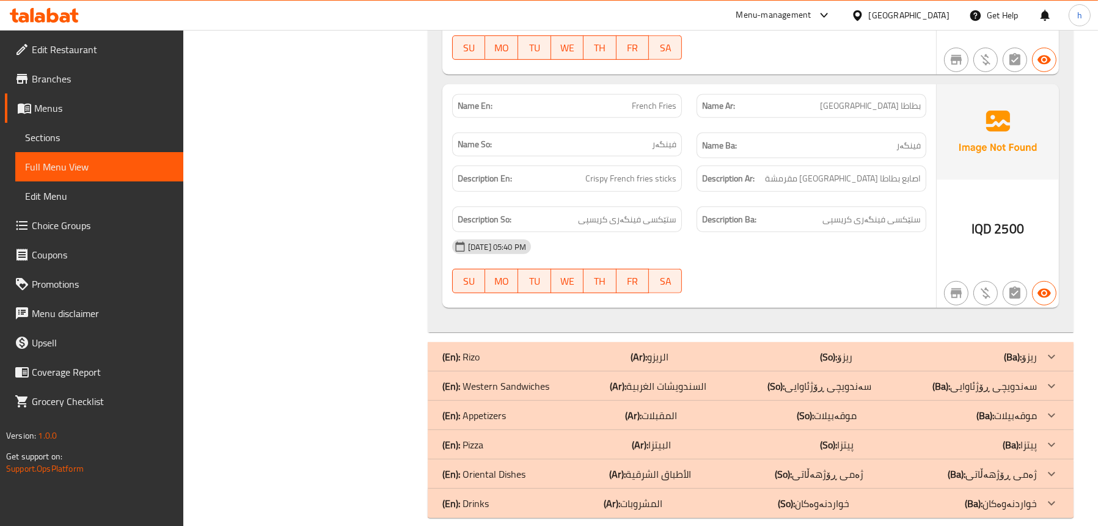
click at [485, 353] on div "(En): [PERSON_NAME] (Ar): الريزو (So): ريزۆ (Ba): ريزۆ" at bounding box center [751, 356] width 646 height 29
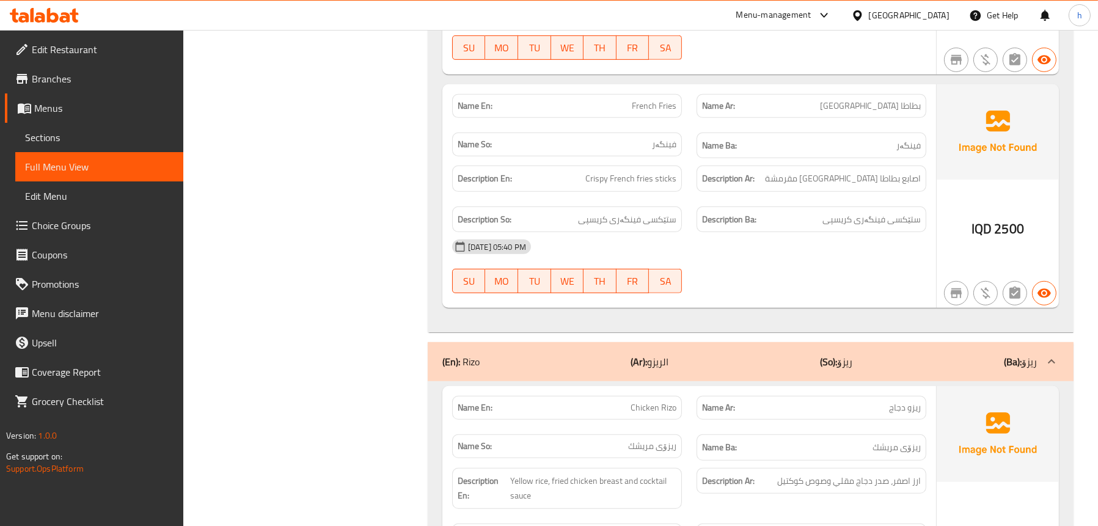
click at [90, 139] on span "Sections" at bounding box center [99, 137] width 149 height 15
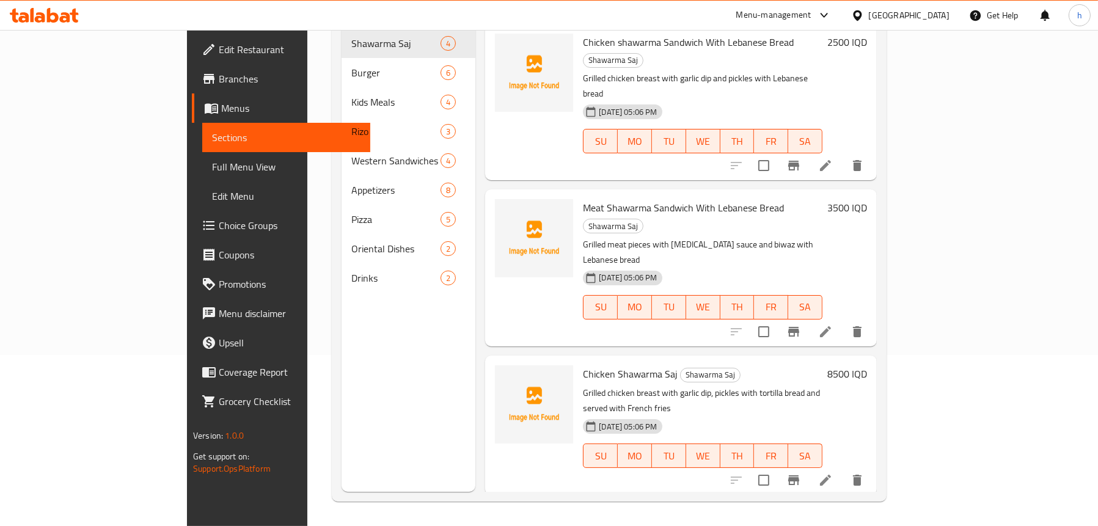
scroll to position [172, 0]
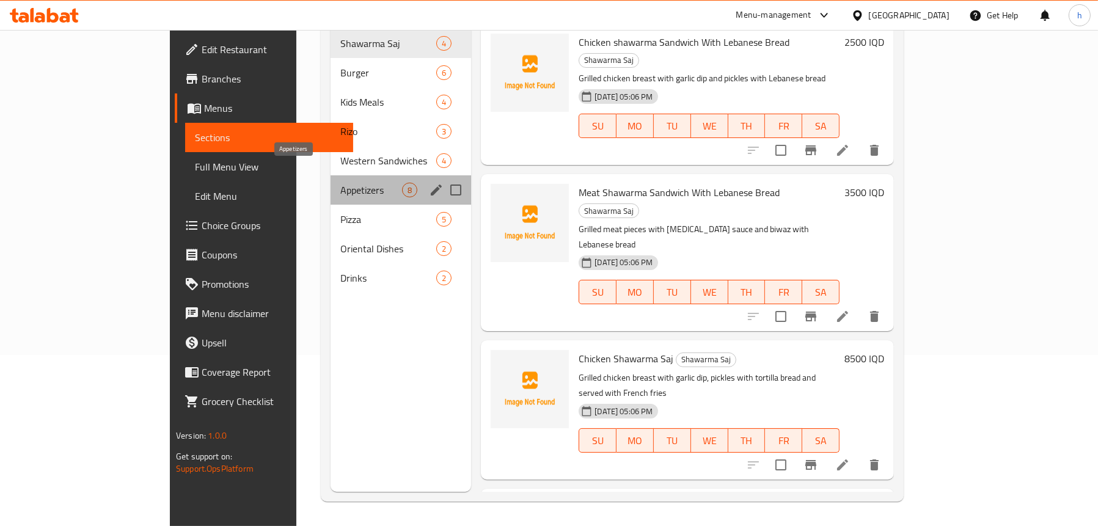
click at [340, 183] on span "Appetizers" at bounding box center [371, 190] width 62 height 15
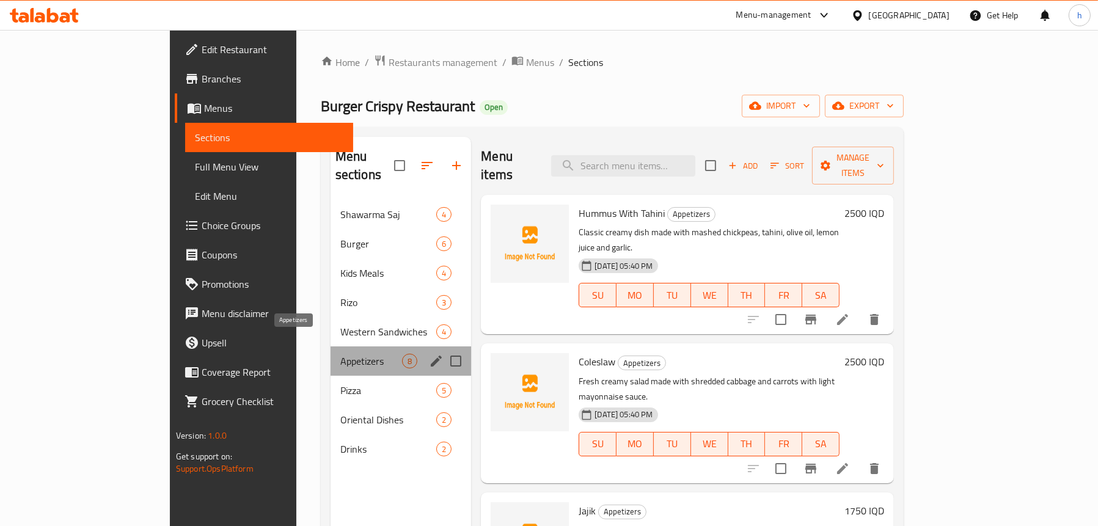
drag, startPoint x: 289, startPoint y: 346, endPoint x: 233, endPoint y: 345, distance: 55.6
click at [340, 354] on span "Appetizers" at bounding box center [371, 361] width 62 height 15
click at [429, 354] on icon "edit" at bounding box center [436, 361] width 15 height 15
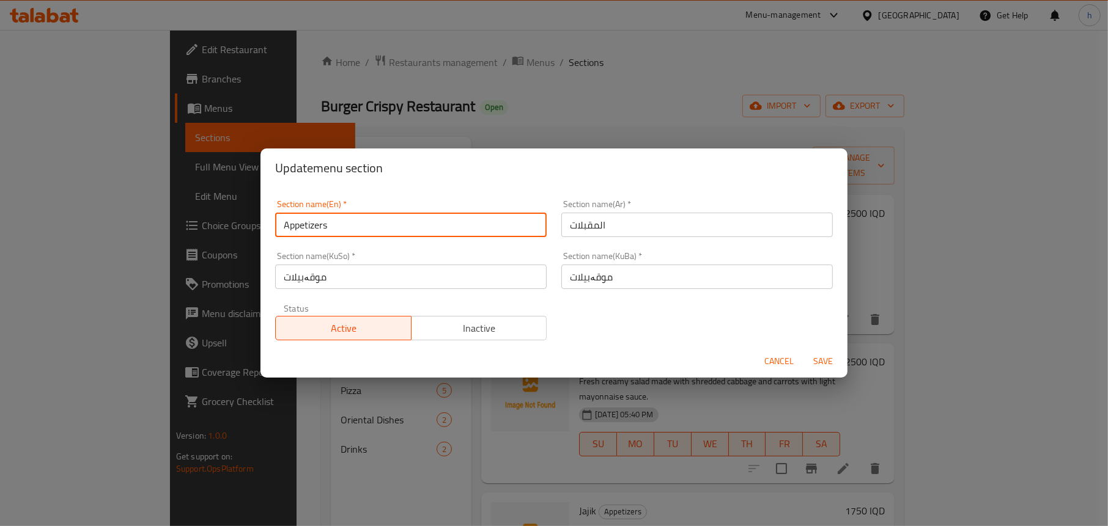
drag, startPoint x: 372, startPoint y: 223, endPoint x: 265, endPoint y: 229, distance: 106.5
click at [265, 229] on div "Section name(En)   * Appetizers Section name(En) * Section name(Ar)   * المقبلا…" at bounding box center [553, 267] width 587 height 158
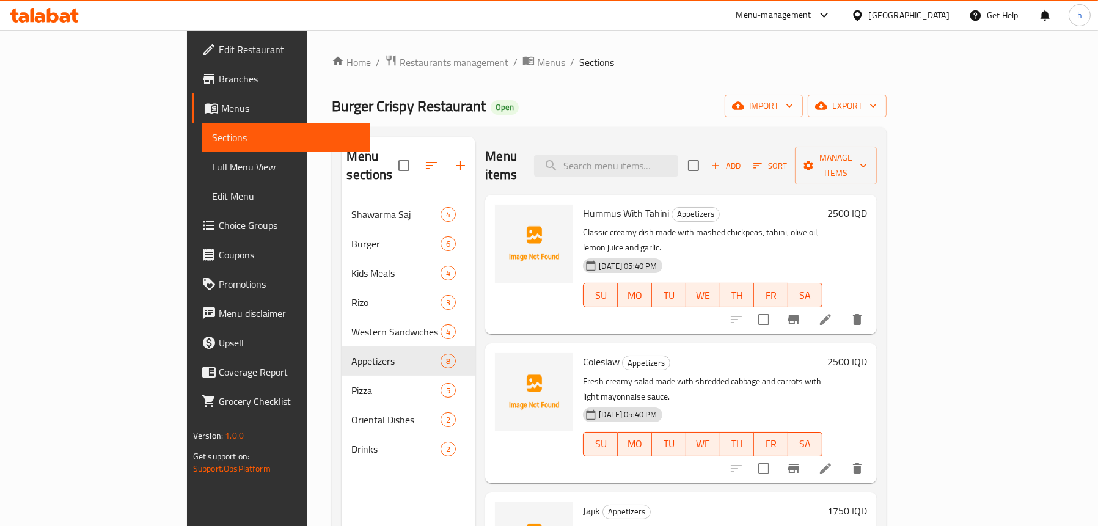
click at [202, 154] on link "Full Menu View" at bounding box center [286, 166] width 168 height 29
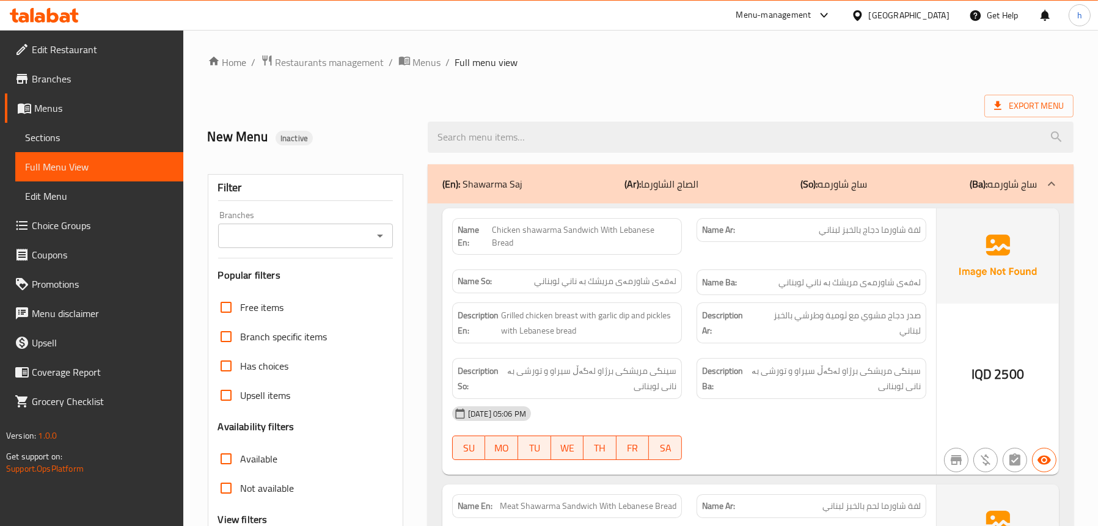
click at [385, 237] on icon "Open" at bounding box center [380, 236] width 15 height 15
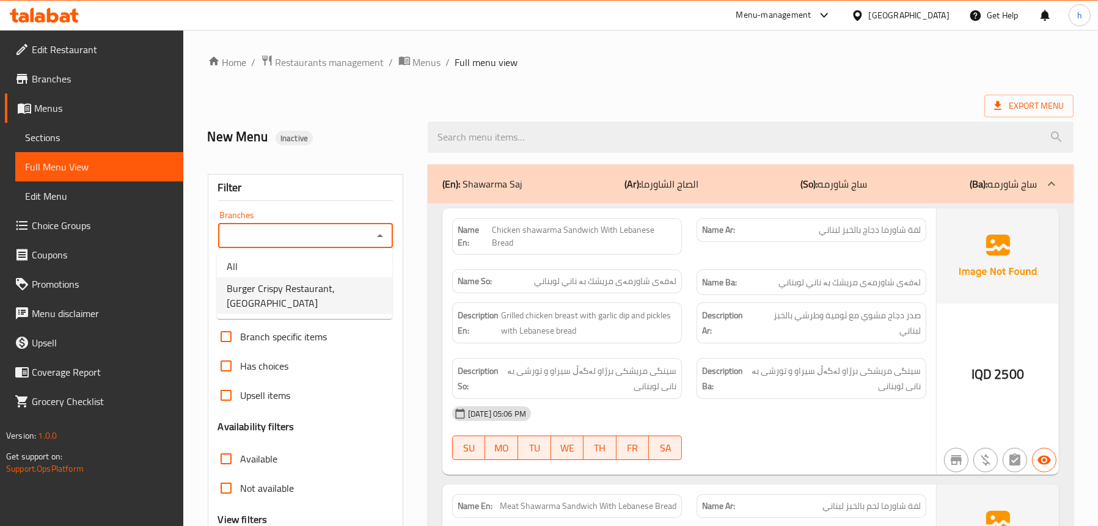
click at [298, 292] on span "Burger Crispy Restaurant, [GEOGRAPHIC_DATA]" at bounding box center [305, 295] width 156 height 29
type input "Burger Crispy Restaurant, [GEOGRAPHIC_DATA]"
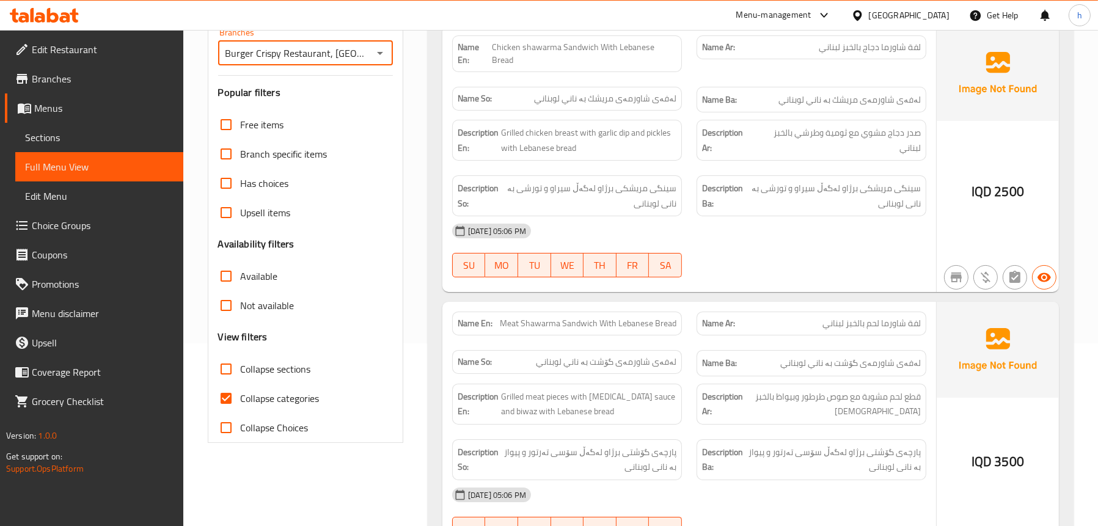
scroll to position [183, 0]
click at [263, 373] on span "Collapse sections" at bounding box center [276, 368] width 70 height 15
click at [241, 373] on input "Collapse sections" at bounding box center [226, 368] width 29 height 29
checkbox input "true"
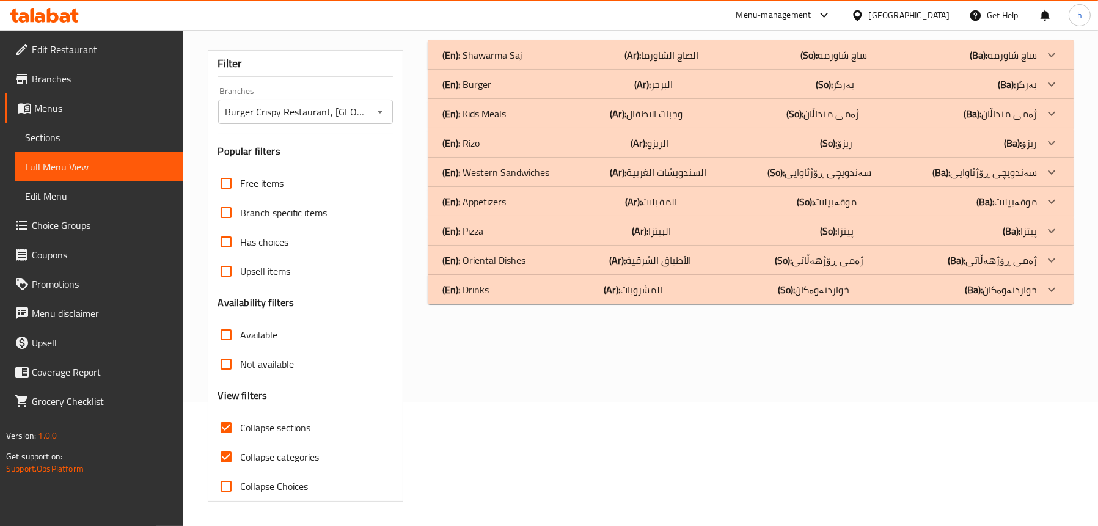
scroll to position [124, 0]
click at [496, 198] on p "(En): Appetizers" at bounding box center [475, 201] width 64 height 15
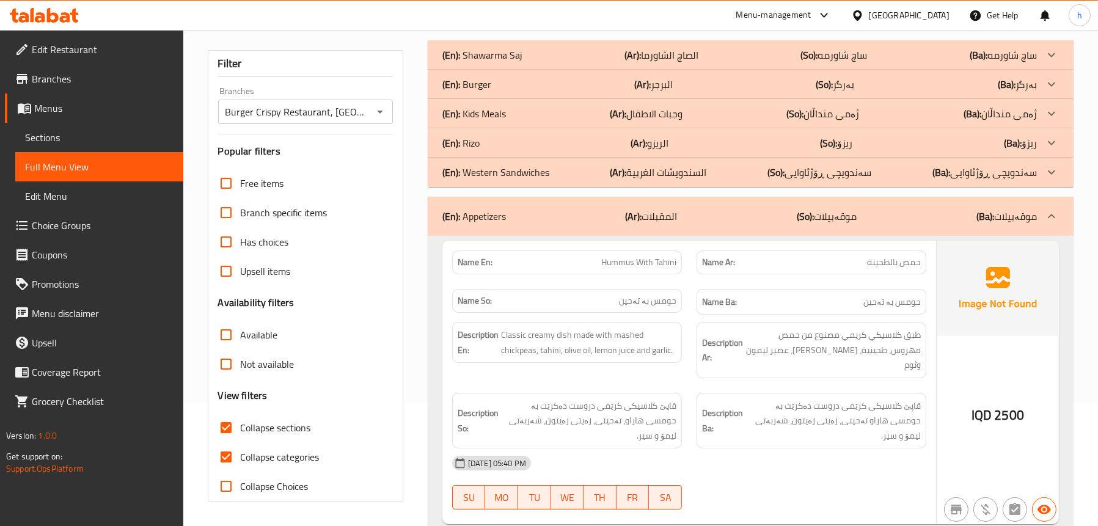
click at [499, 115] on p "(En): Kids Meals" at bounding box center [475, 113] width 64 height 15
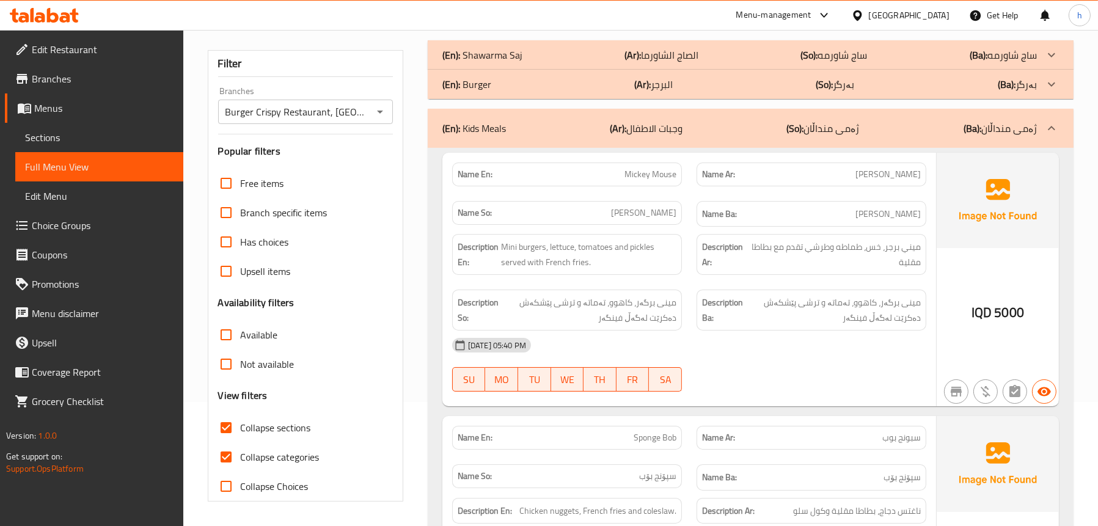
click at [70, 10] on icon at bounding box center [44, 15] width 69 height 15
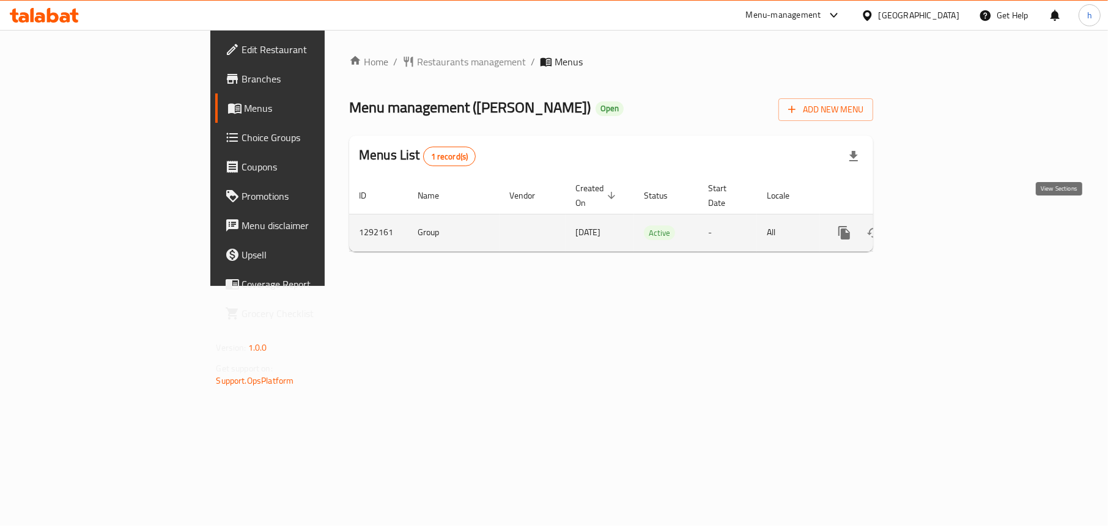
click at [947, 219] on link "enhanced table" at bounding box center [932, 232] width 29 height 29
